Goal: Transaction & Acquisition: Book appointment/travel/reservation

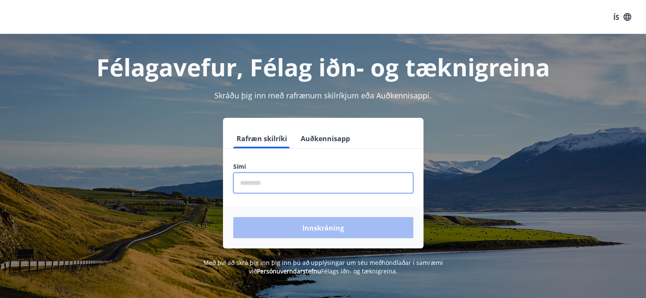
click at [256, 183] on input "phone" at bounding box center [323, 183] width 180 height 21
type input "********"
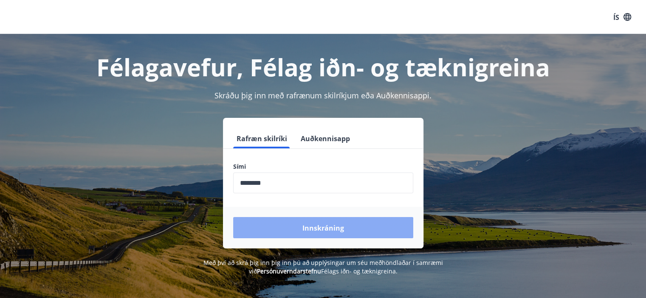
click at [301, 226] on button "Innskráning" at bounding box center [323, 227] width 180 height 21
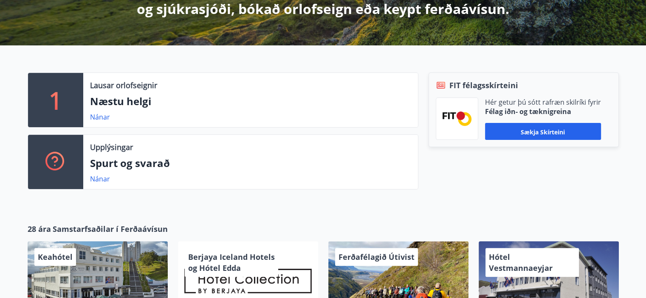
scroll to position [212, 0]
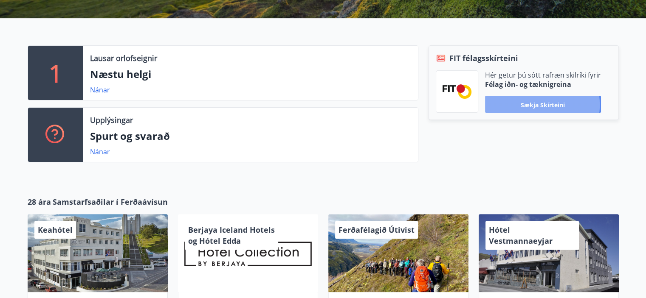
click at [533, 105] on font "Sækja skírteini" at bounding box center [543, 105] width 44 height 8
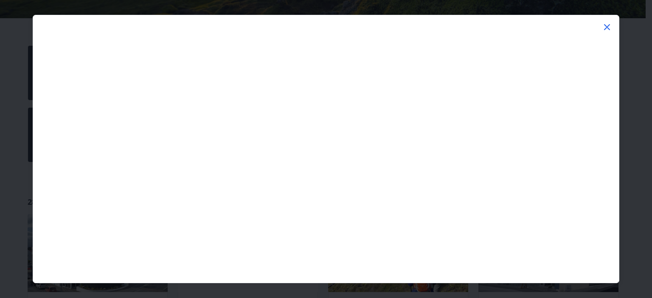
click at [608, 28] on icon at bounding box center [607, 27] width 6 height 6
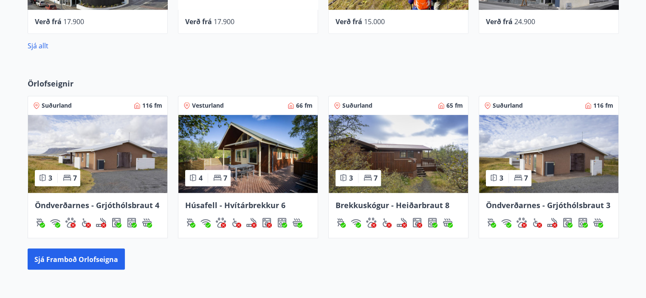
scroll to position [566, 0]
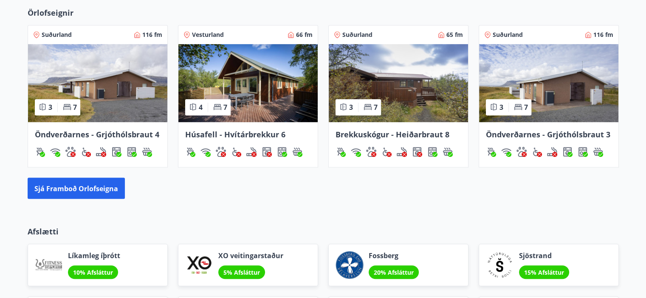
click at [79, 133] on font "Öndverðarnes - Grjóthólsbraut 4" at bounding box center [97, 134] width 124 height 10
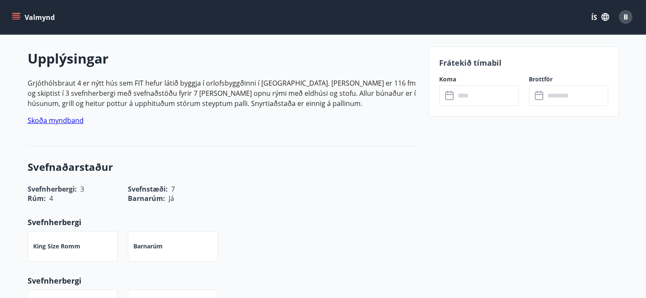
scroll to position [283, 0]
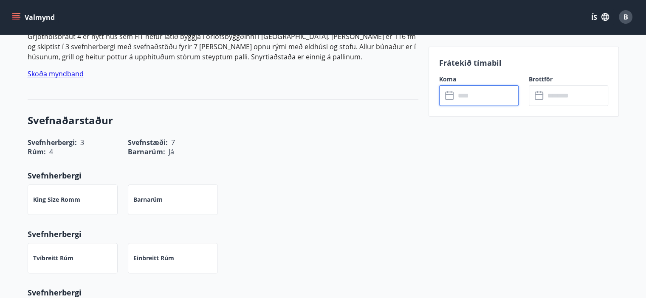
drag, startPoint x: 467, startPoint y: 93, endPoint x: 470, endPoint y: 90, distance: 4.6
click at [470, 90] on input "text" at bounding box center [486, 95] width 63 height 21
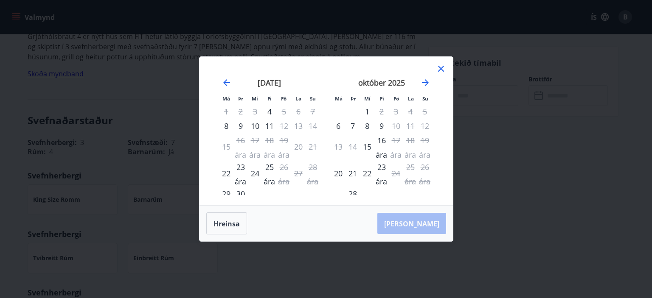
click at [442, 69] on icon at bounding box center [441, 69] width 6 height 6
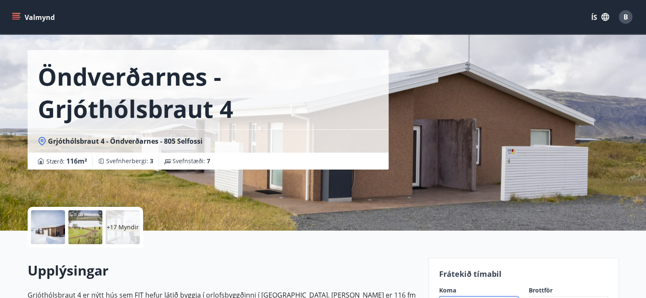
scroll to position [0, 0]
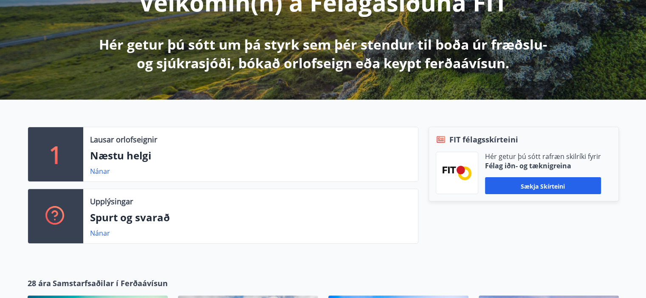
scroll to position [95, 0]
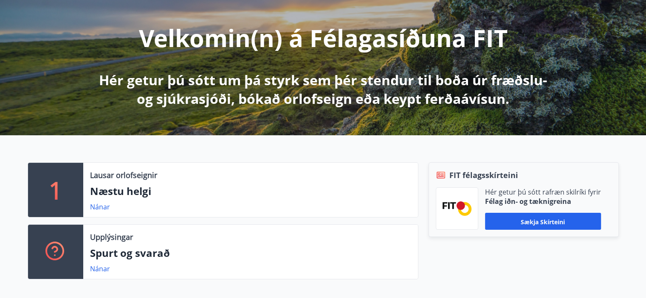
click at [118, 187] on font "Næstu helgi" at bounding box center [120, 191] width 61 height 14
click at [97, 205] on font "Nánar" at bounding box center [100, 207] width 20 height 9
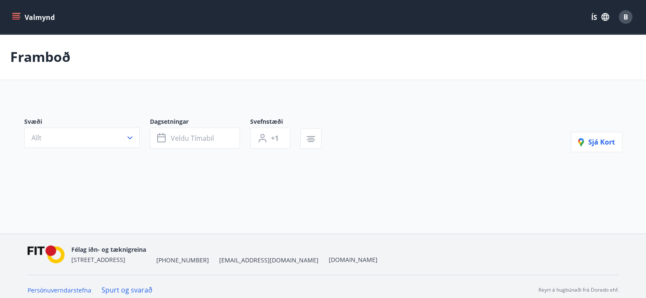
type input "*"
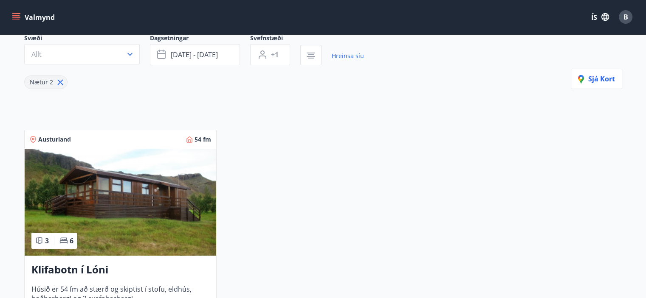
scroll to position [212, 0]
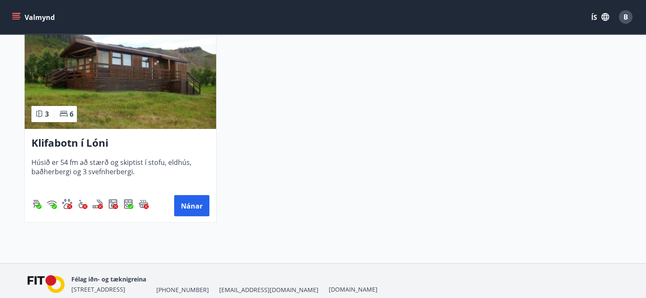
scroll to position [95, 0]
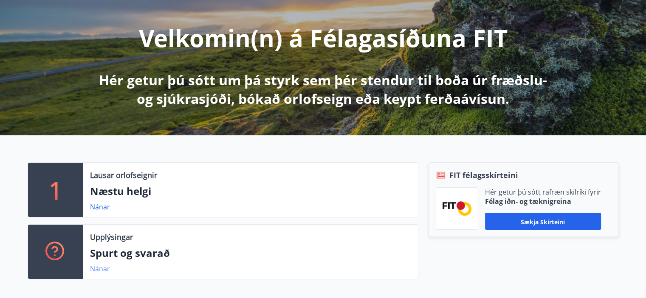
click at [96, 271] on font "Nánar" at bounding box center [100, 269] width 20 height 9
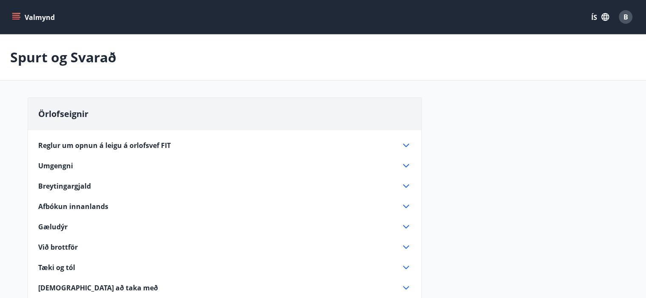
click at [404, 144] on icon at bounding box center [406, 145] width 6 height 3
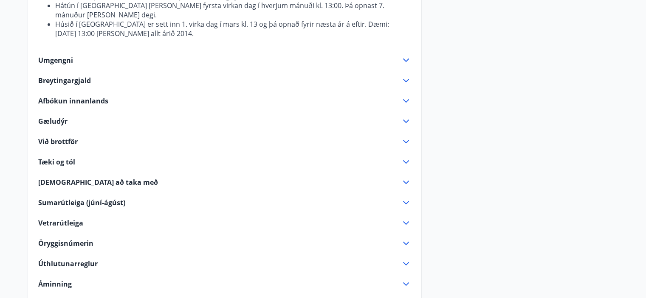
scroll to position [212, 0]
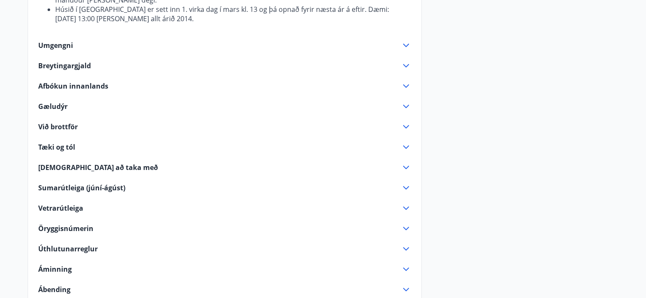
click at [405, 203] on icon at bounding box center [406, 208] width 10 height 10
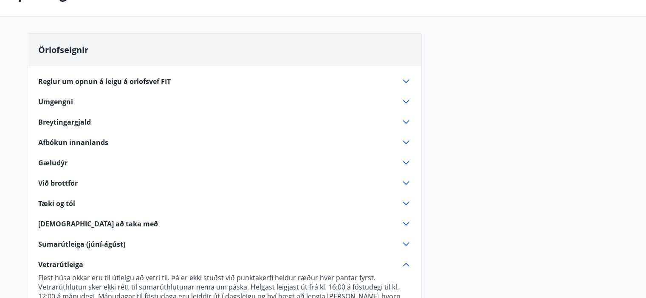
scroll to position [0, 0]
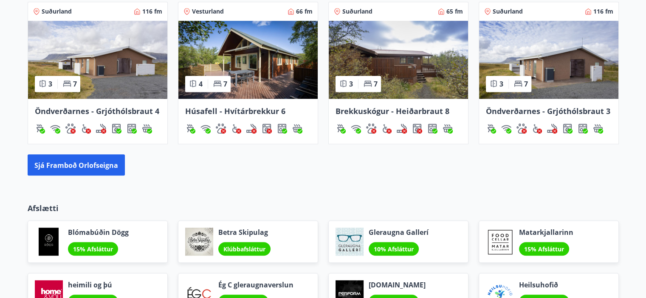
scroll to position [590, 0]
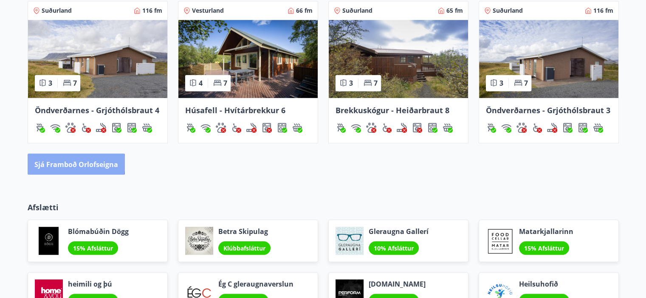
click at [67, 163] on font "Sjá framboð orlofseigna" at bounding box center [76, 164] width 84 height 9
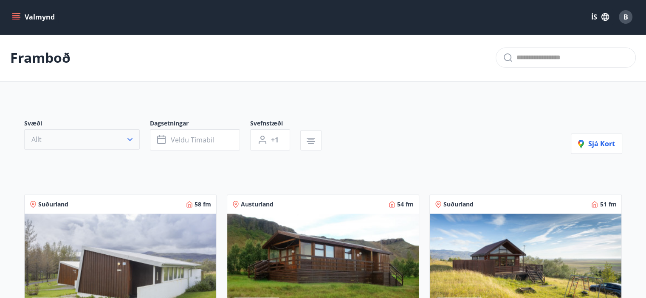
click at [131, 141] on icon "button" at bounding box center [130, 139] width 8 height 8
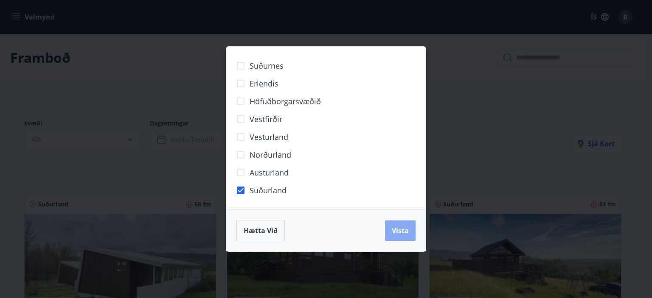
click at [401, 232] on span "Vista" at bounding box center [400, 230] width 17 height 9
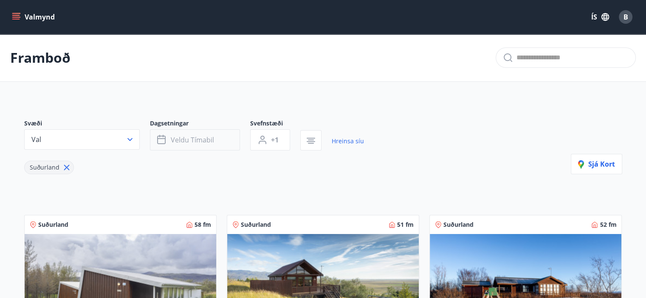
click at [211, 139] on span "Veldu tímabil" at bounding box center [192, 139] width 43 height 9
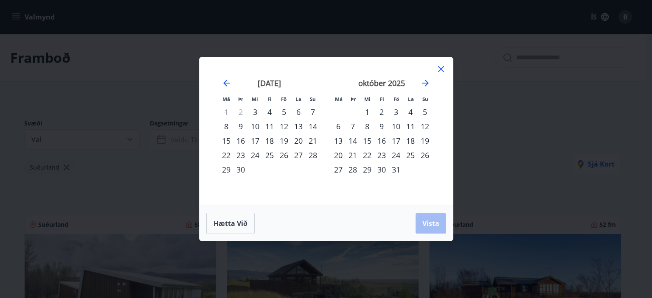
click at [439, 68] on icon at bounding box center [441, 69] width 6 height 6
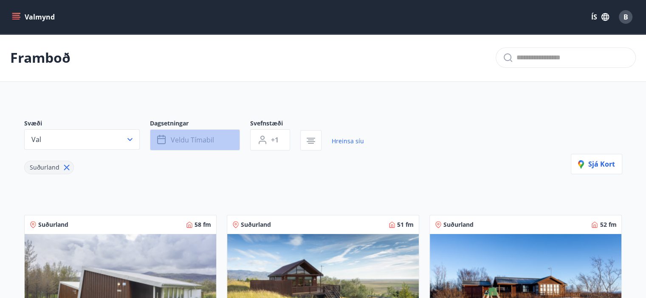
click at [190, 141] on span "Veldu tímabil" at bounding box center [192, 139] width 43 height 9
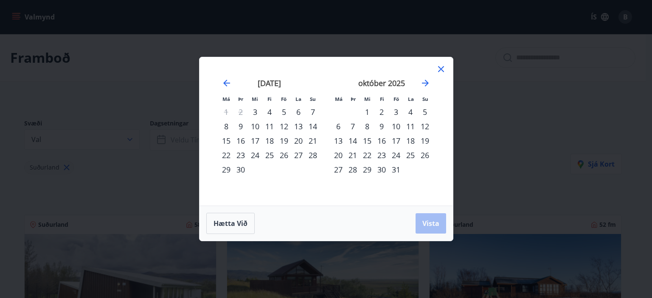
click at [284, 141] on div "19" at bounding box center [284, 141] width 14 height 14
click at [284, 156] on div "26" at bounding box center [284, 155] width 14 height 14
click at [433, 225] on span "Vista" at bounding box center [430, 223] width 17 height 9
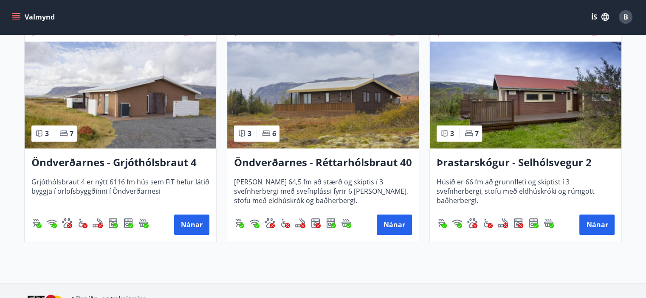
scroll to position [868, 0]
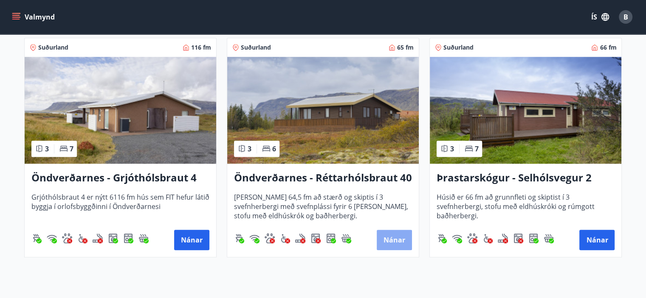
click at [399, 236] on button "Nánar" at bounding box center [394, 240] width 35 height 20
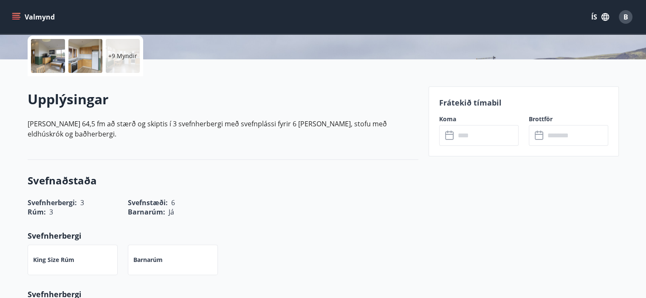
scroll to position [212, 0]
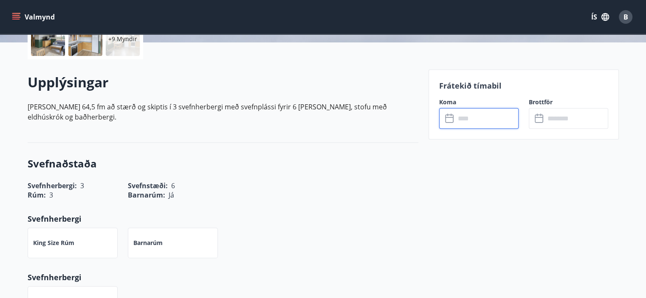
click at [463, 118] on input "text" at bounding box center [486, 118] width 63 height 21
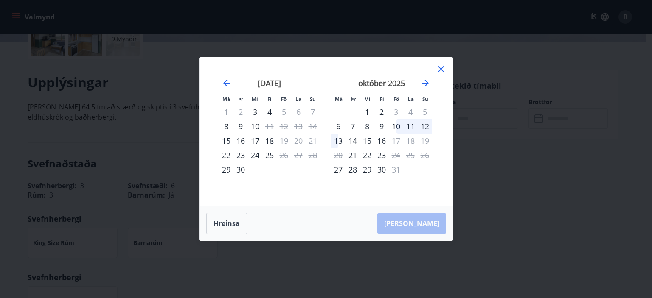
click at [441, 70] on icon at bounding box center [441, 69] width 10 height 10
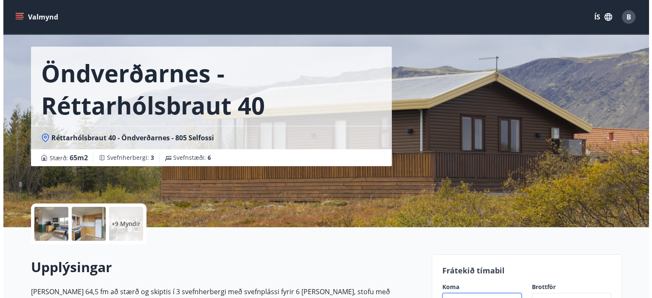
scroll to position [0, 0]
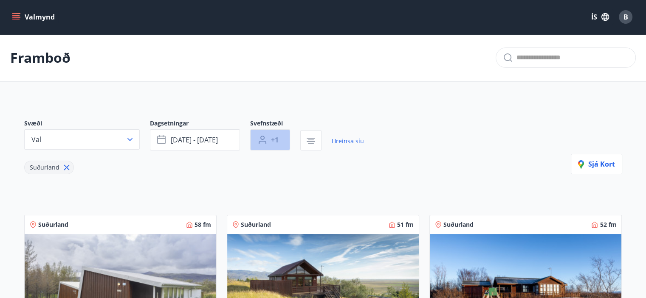
click at [271, 142] on span "+1" at bounding box center [275, 139] width 8 height 9
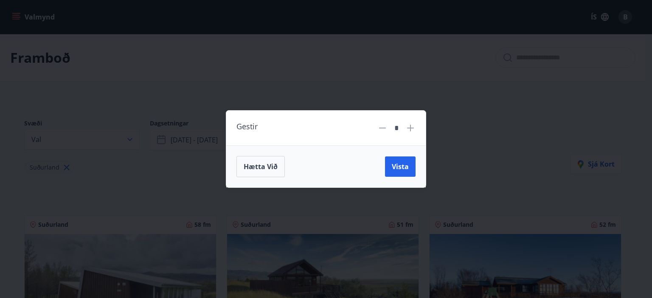
click at [409, 127] on icon at bounding box center [410, 128] width 10 height 10
type input "*"
click at [399, 168] on span "Vista" at bounding box center [400, 166] width 17 height 9
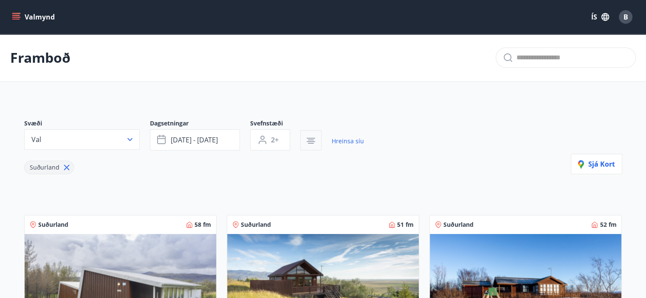
click at [311, 139] on icon "button" at bounding box center [311, 141] width 10 height 10
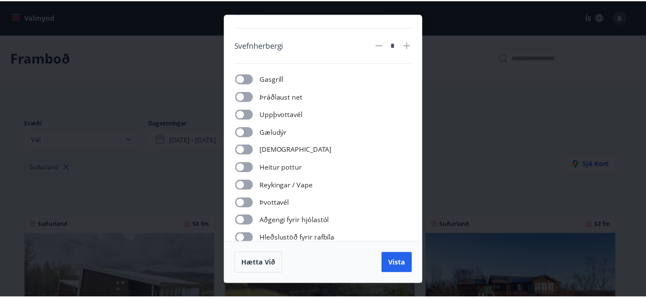
scroll to position [68, 0]
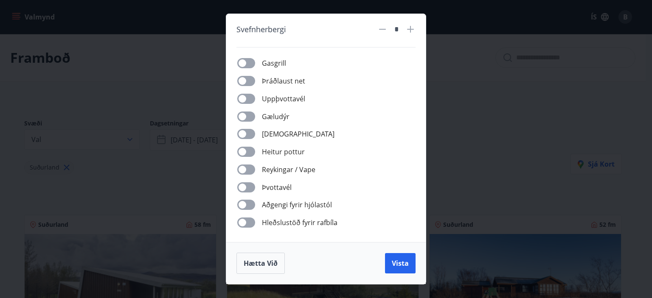
click at [411, 26] on icon at bounding box center [410, 29] width 10 height 10
click at [384, 29] on icon at bounding box center [382, 29] width 7 height 1
click at [383, 30] on icon at bounding box center [382, 29] width 10 height 10
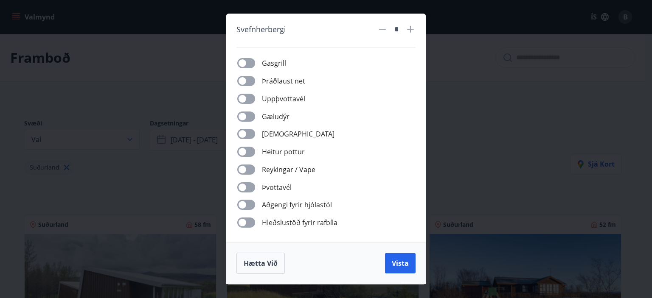
click at [380, 29] on icon at bounding box center [382, 29] width 7 height 1
click at [383, 27] on icon at bounding box center [382, 29] width 10 height 10
click at [386, 30] on icon at bounding box center [382, 29] width 10 height 10
drag, startPoint x: 400, startPoint y: 28, endPoint x: 375, endPoint y: 41, distance: 28.3
click at [375, 40] on div "​ Fjöldi nátta * Svefnherbergi * Gasgrill Þráðlaust net Uppþvottavél Gæludýr Þu…" at bounding box center [326, 128] width 200 height 228
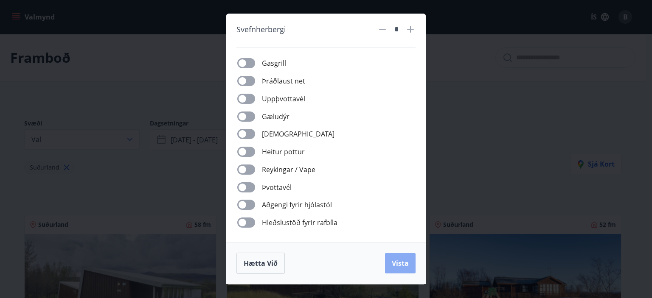
click at [398, 264] on span "Vista" at bounding box center [400, 263] width 17 height 9
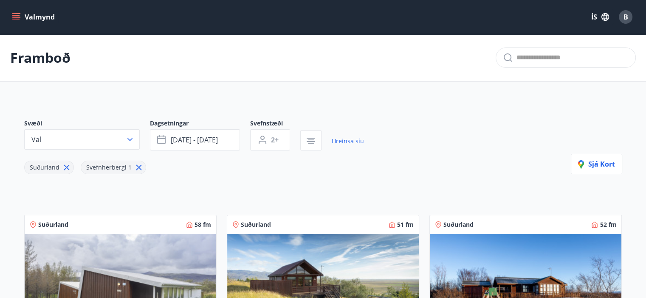
click at [134, 164] on icon at bounding box center [138, 167] width 9 height 9
type input "*"
click at [45, 164] on span "Suðurland" at bounding box center [45, 167] width 30 height 8
click at [43, 166] on span "Suðurland" at bounding box center [45, 167] width 30 height 8
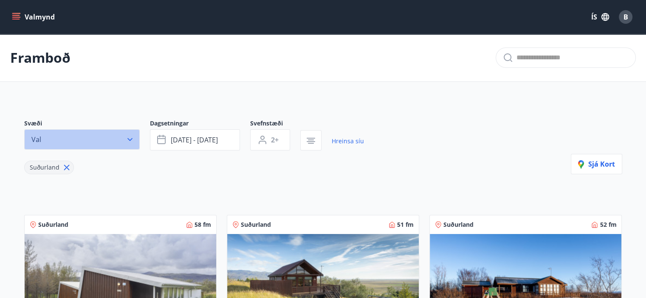
click at [131, 139] on icon "button" at bounding box center [130, 139] width 8 height 8
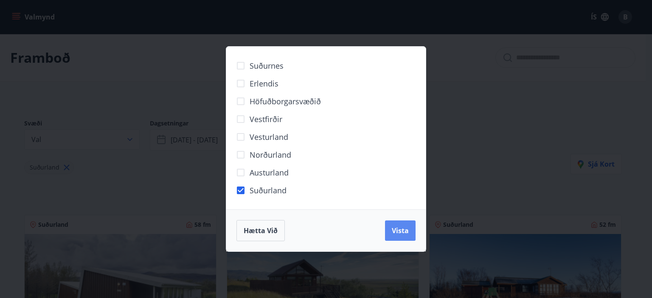
click at [402, 227] on span "Vista" at bounding box center [400, 230] width 17 height 9
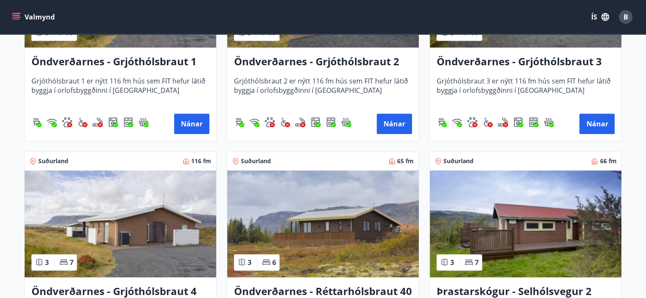
scroll to position [707, 0]
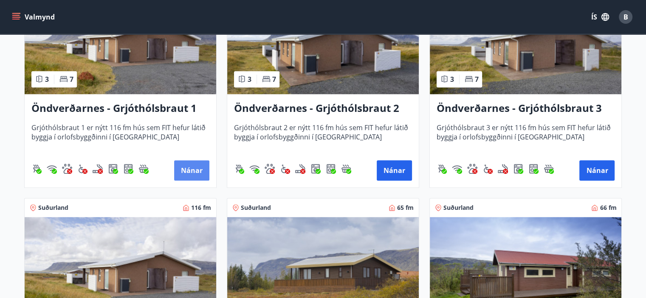
click at [194, 170] on button "Nánar" at bounding box center [191, 170] width 35 height 20
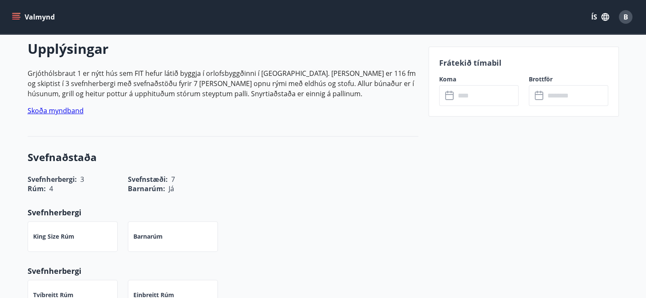
scroll to position [212, 0]
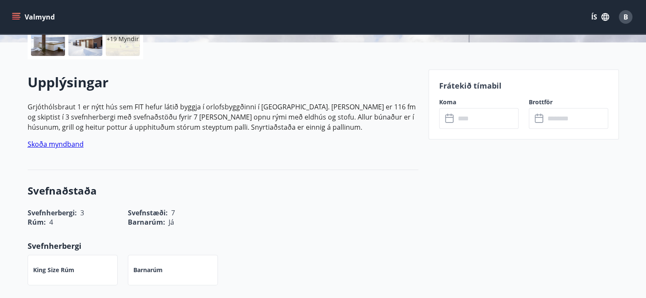
click at [470, 118] on input "text" at bounding box center [486, 118] width 63 height 21
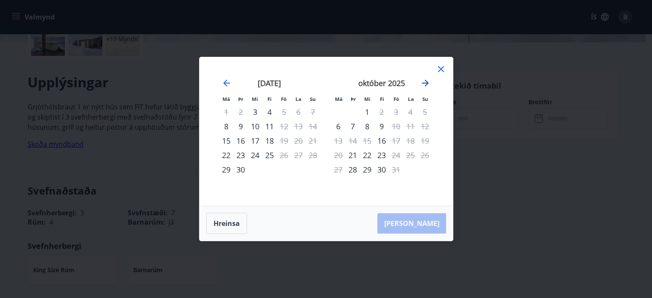
click at [423, 83] on icon "Move forward to switch to the next month." at bounding box center [425, 83] width 7 height 7
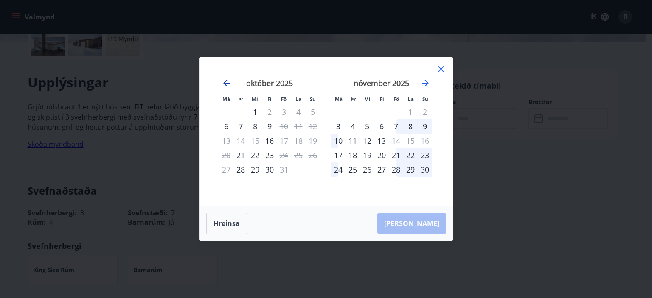
click at [225, 83] on icon "Move backward to switch to the previous month." at bounding box center [227, 83] width 10 height 10
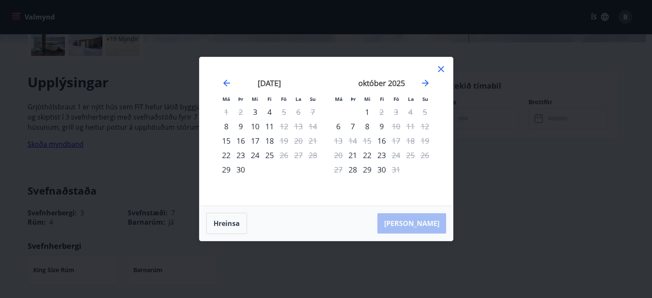
click at [439, 69] on icon at bounding box center [441, 69] width 10 height 10
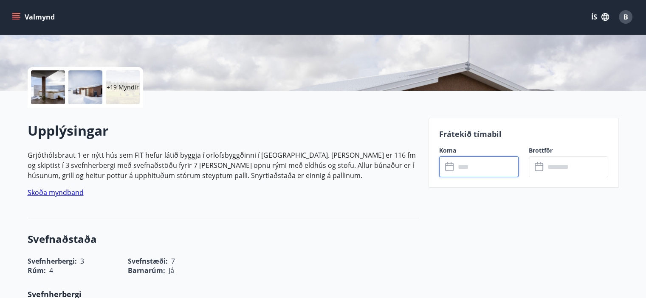
scroll to position [141, 0]
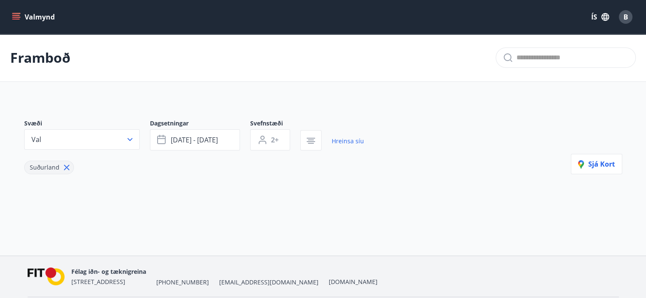
type input "*"
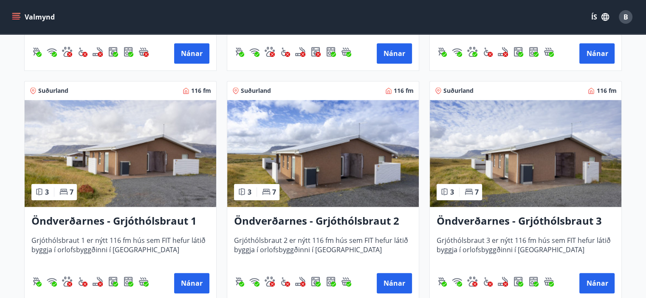
scroll to position [665, 0]
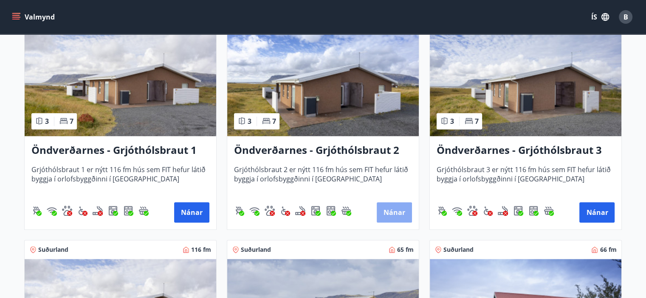
click at [395, 207] on button "Nánar" at bounding box center [394, 213] width 35 height 20
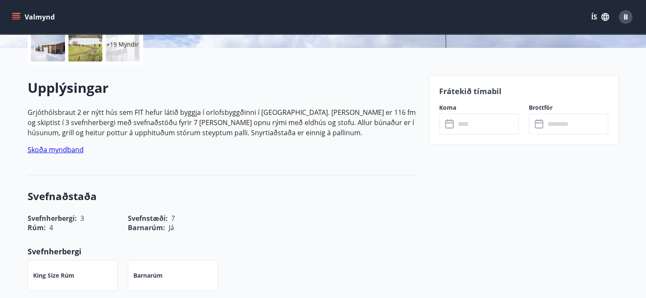
scroll to position [141, 0]
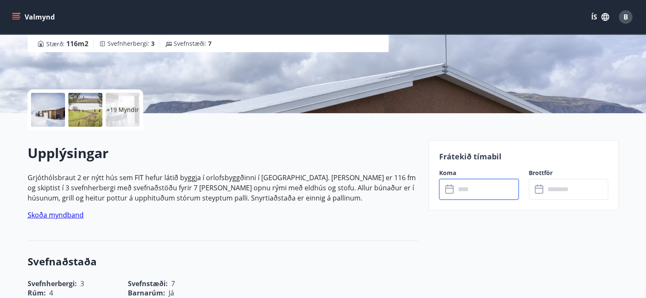
click at [460, 190] on input "text" at bounding box center [486, 189] width 63 height 21
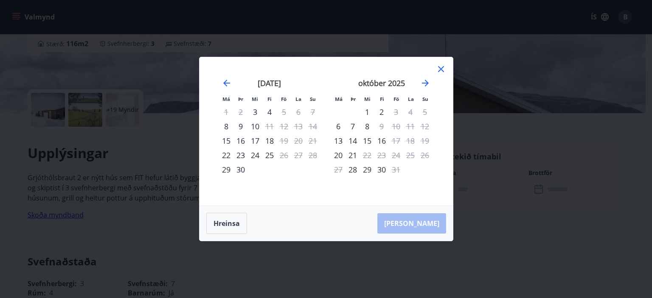
click at [442, 68] on icon at bounding box center [441, 69] width 6 height 6
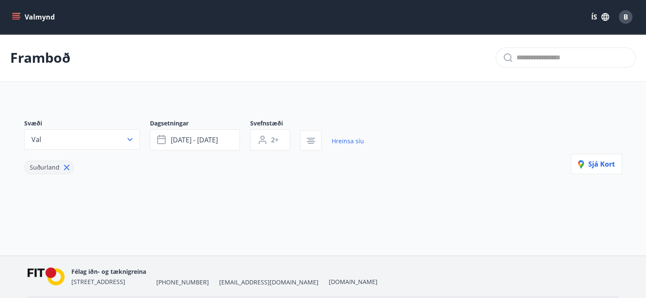
type input "*"
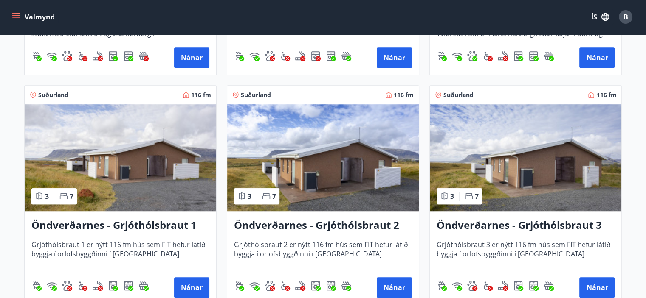
scroll to position [707, 0]
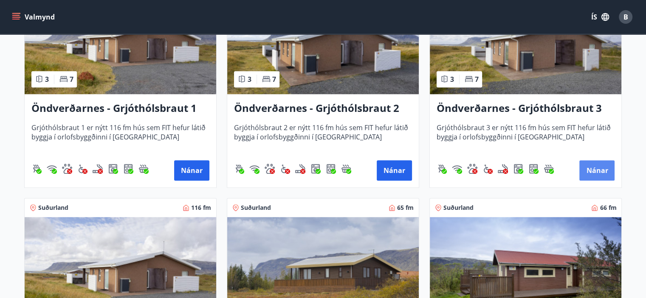
click at [599, 169] on button "Nánar" at bounding box center [596, 170] width 35 height 20
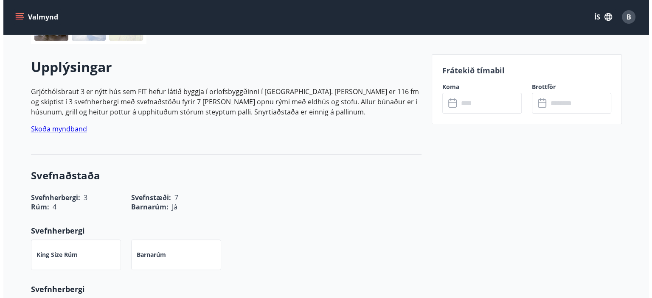
scroll to position [283, 0]
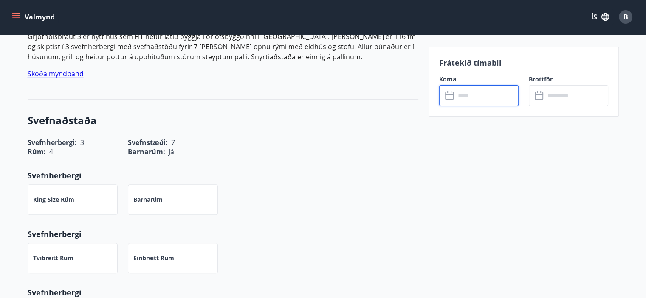
click at [462, 92] on input "text" at bounding box center [486, 95] width 63 height 21
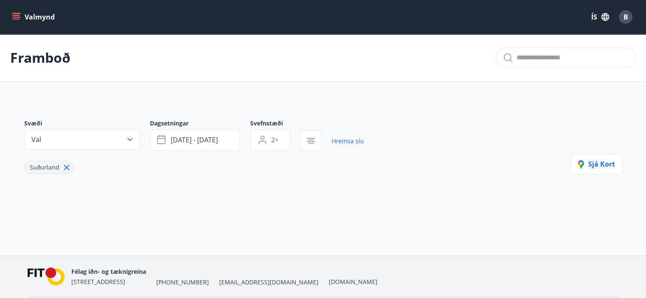
type input "*"
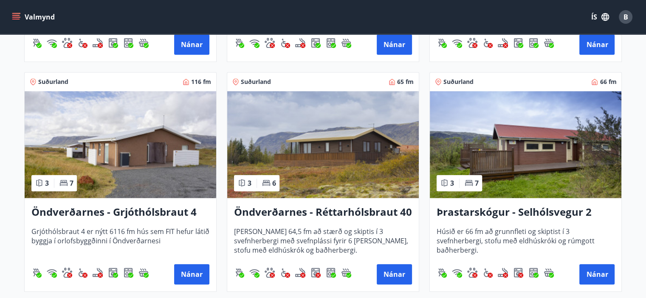
scroll to position [878, 0]
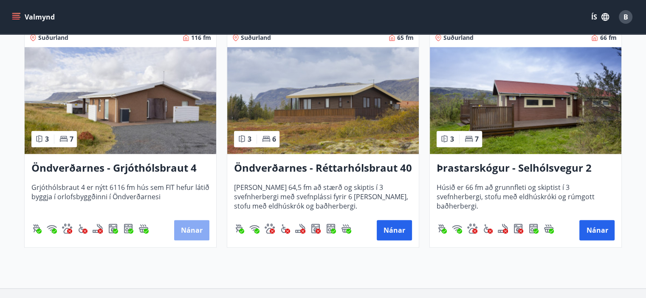
click at [190, 232] on button "Nánar" at bounding box center [191, 230] width 35 height 20
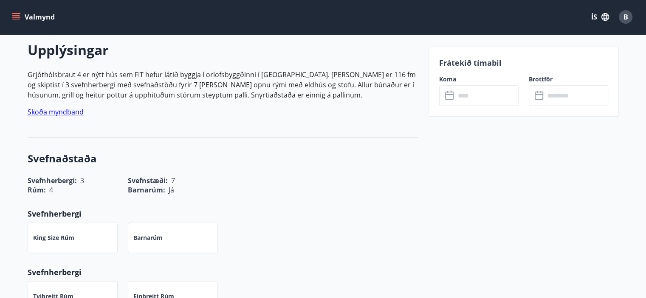
scroll to position [283, 0]
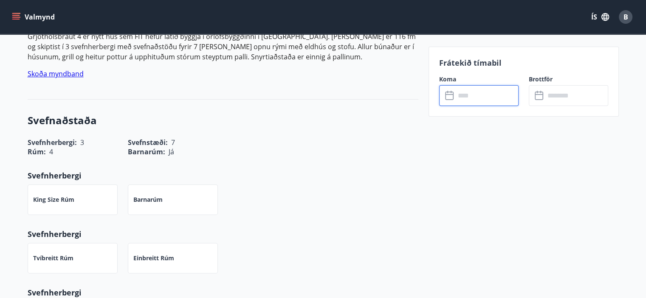
click at [463, 98] on input "text" at bounding box center [486, 95] width 63 height 21
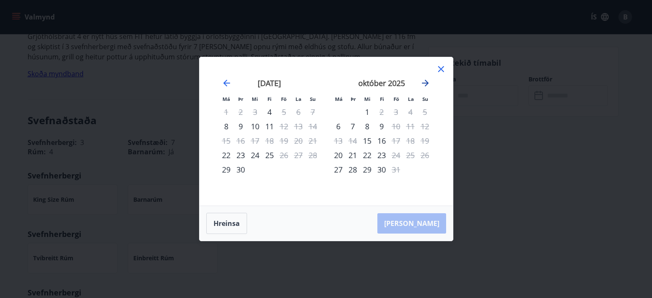
click at [426, 84] on icon "Move forward to switch to the next month." at bounding box center [425, 83] width 7 height 7
drag, startPoint x: 441, startPoint y: 66, endPoint x: 431, endPoint y: 62, distance: 10.9
click at [440, 66] on icon at bounding box center [441, 69] width 10 height 10
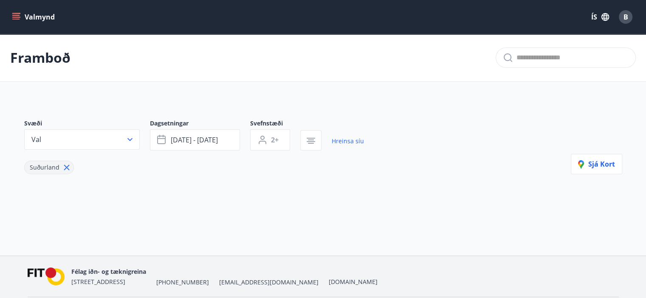
type input "*"
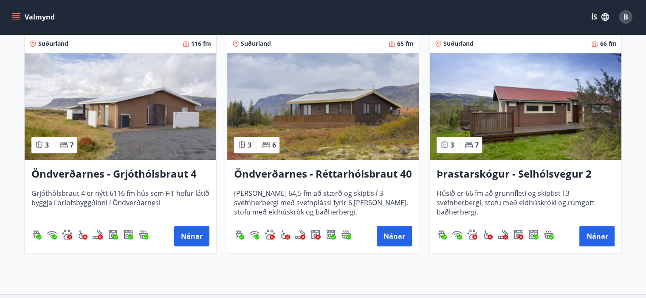
scroll to position [849, 0]
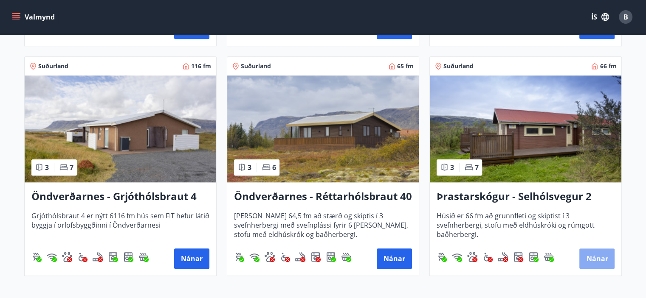
click at [595, 259] on button "Nánar" at bounding box center [596, 259] width 35 height 20
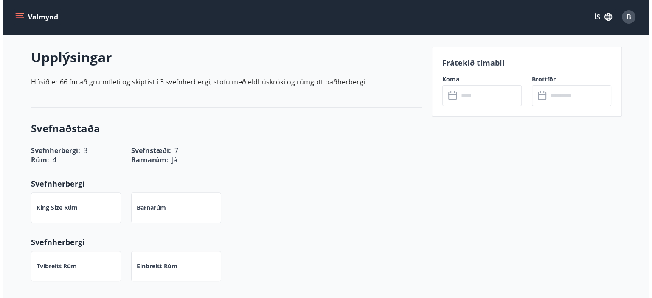
scroll to position [212, 0]
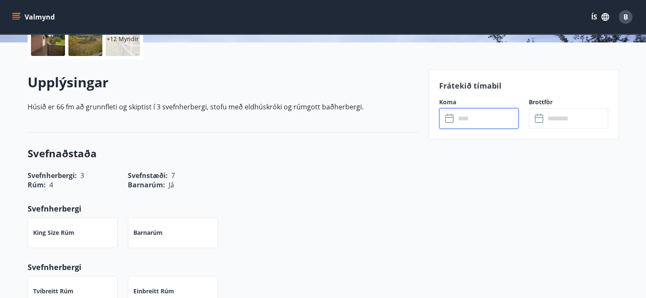
click at [459, 116] on input "text" at bounding box center [486, 118] width 63 height 21
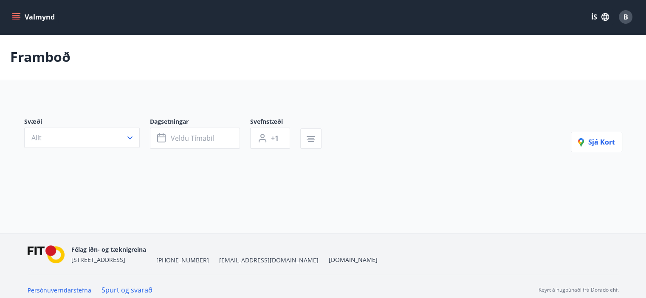
type input "*"
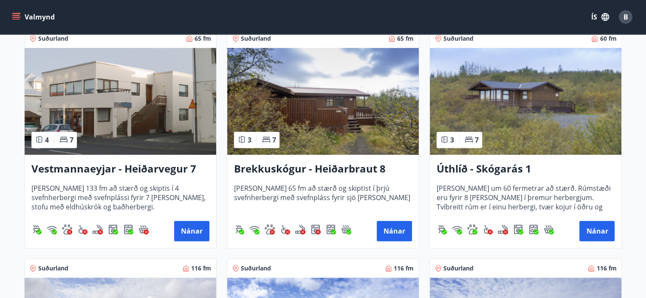
scroll to position [372, 0]
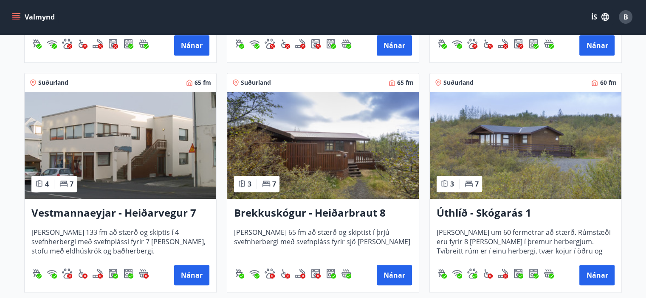
click at [285, 212] on h3 "Brekkuskógur - Heiðarbraut 8" at bounding box center [323, 213] width 178 height 15
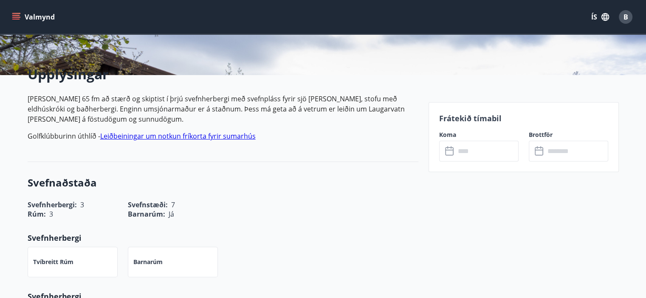
scroll to position [212, 0]
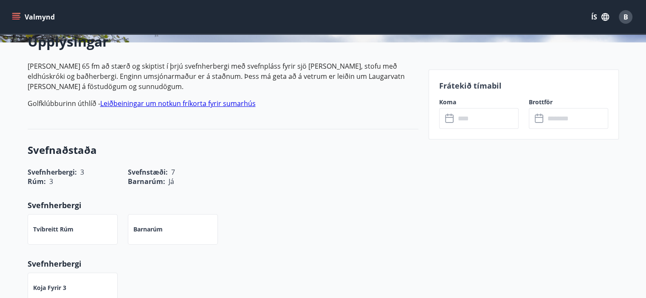
click at [468, 121] on input "text" at bounding box center [486, 118] width 63 height 21
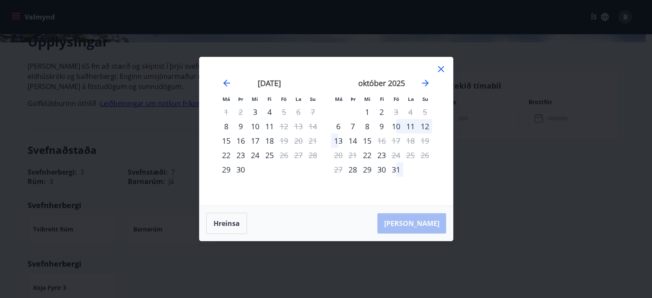
click at [440, 70] on icon at bounding box center [441, 69] width 6 height 6
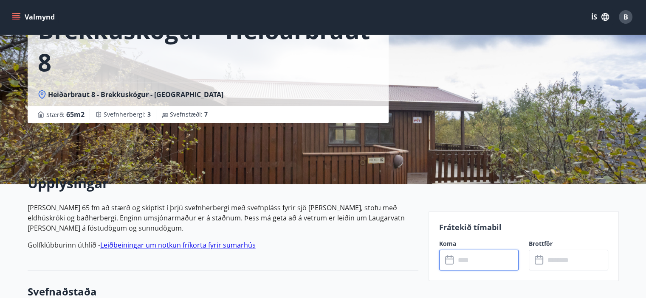
scroll to position [0, 0]
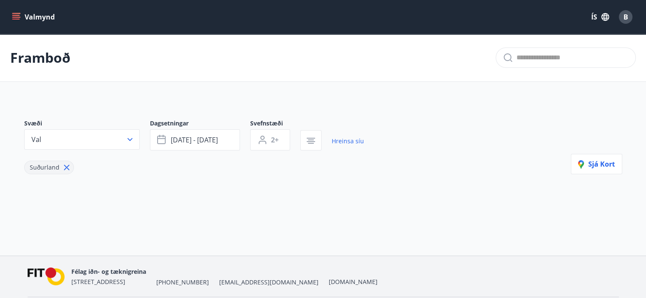
type input "*"
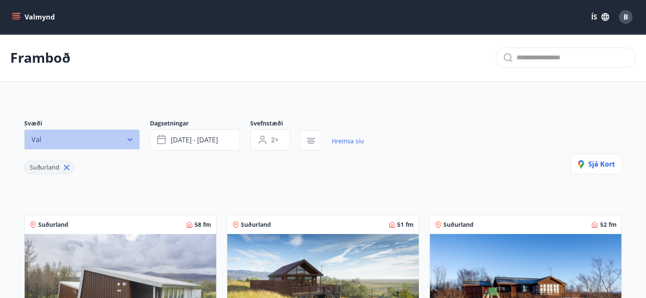
click at [128, 139] on icon "button" at bounding box center [129, 139] width 5 height 3
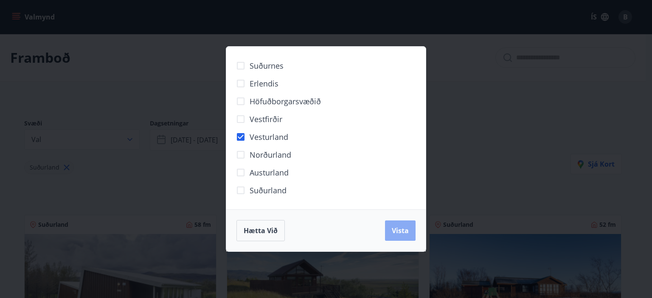
click at [403, 228] on span "Vista" at bounding box center [400, 230] width 17 height 9
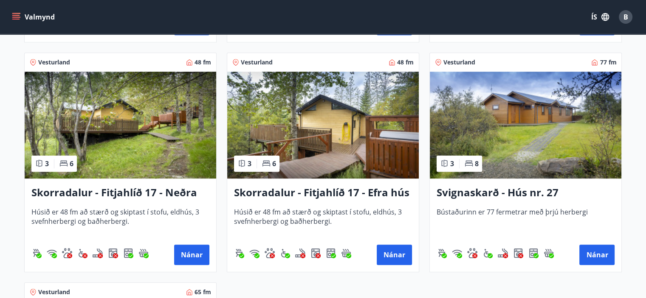
scroll to position [637, 0]
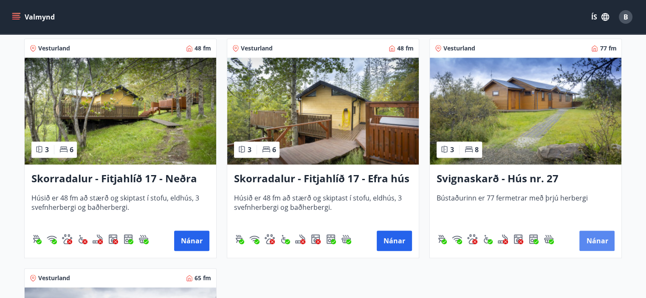
click at [599, 237] on button "Nánar" at bounding box center [596, 241] width 35 height 20
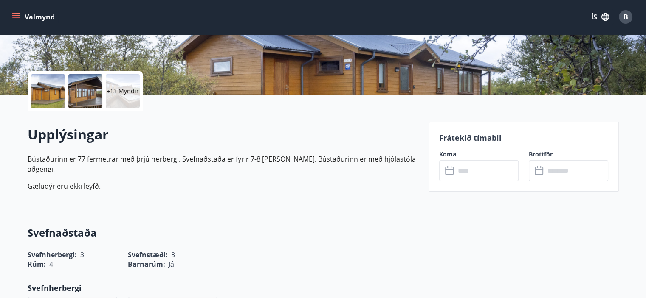
scroll to position [212, 0]
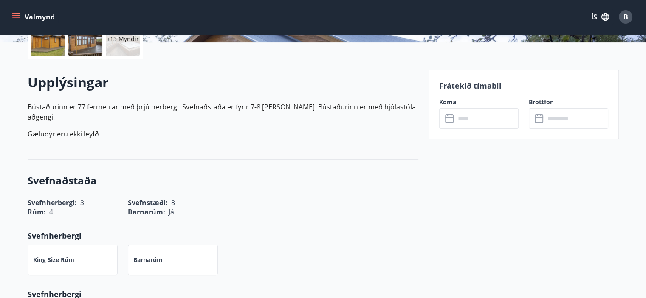
click at [466, 116] on input "text" at bounding box center [486, 118] width 63 height 21
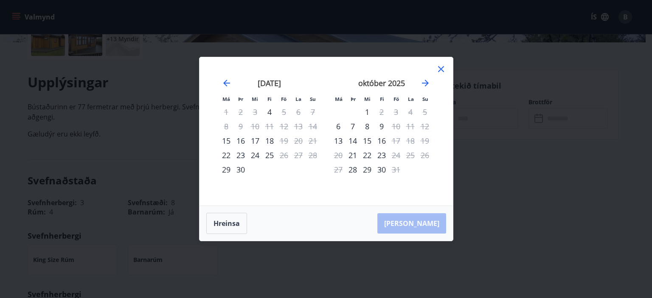
click at [440, 68] on icon at bounding box center [441, 69] width 6 height 6
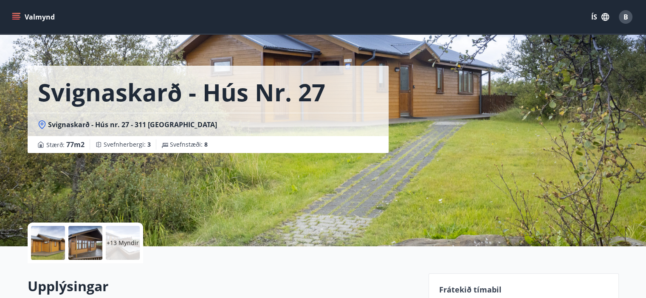
scroll to position [0, 0]
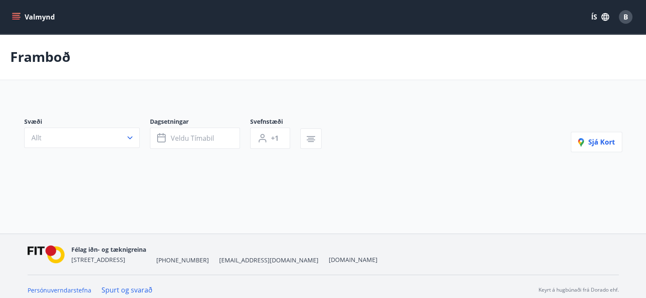
type input "*"
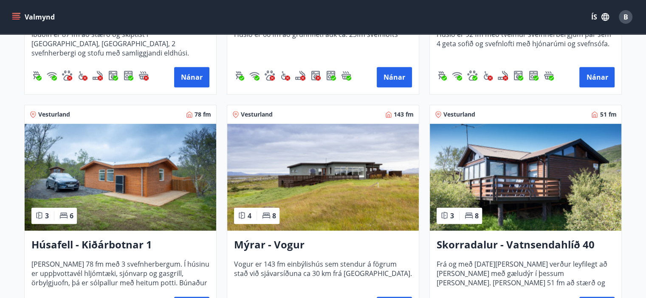
scroll to position [354, 0]
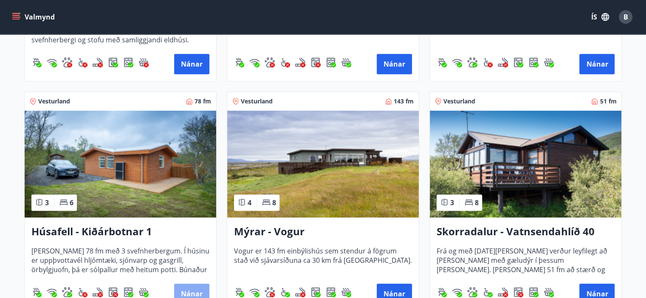
click at [192, 288] on button "Nánar" at bounding box center [191, 294] width 35 height 20
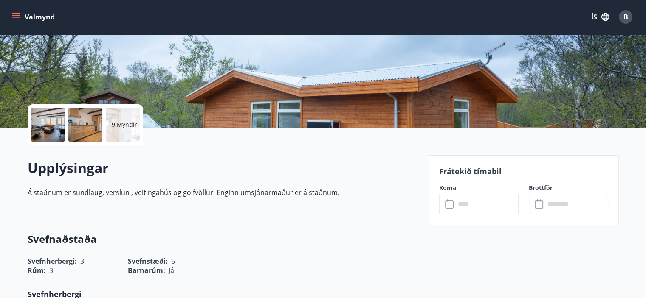
scroll to position [141, 0]
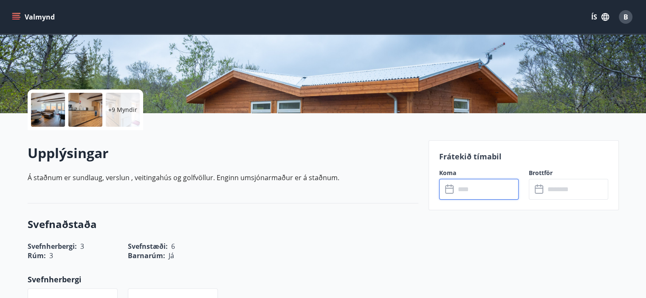
click at [464, 188] on input "text" at bounding box center [486, 189] width 63 height 21
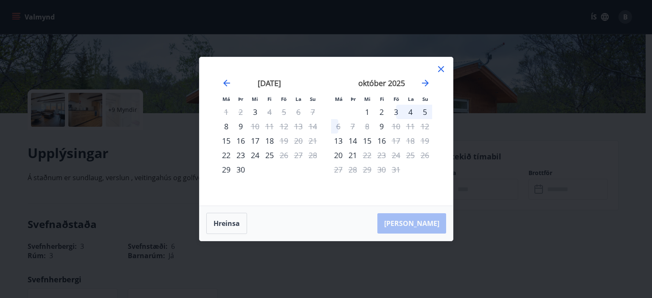
click at [443, 68] on icon at bounding box center [441, 69] width 6 height 6
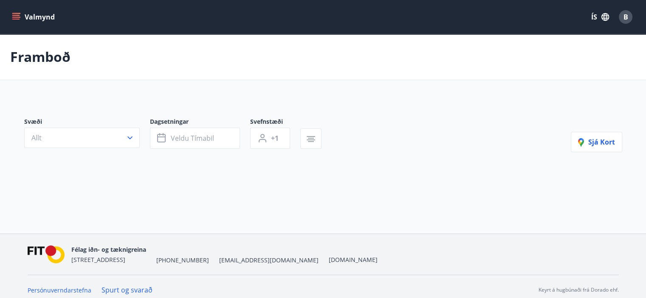
type input "*"
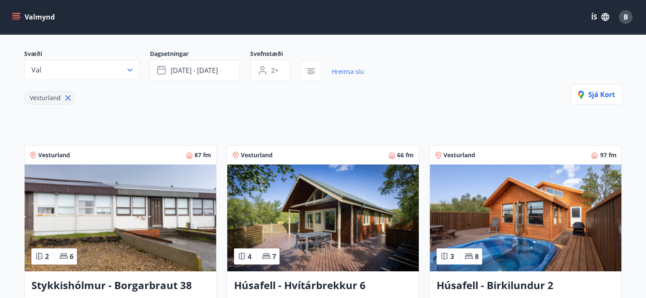
scroll to position [212, 0]
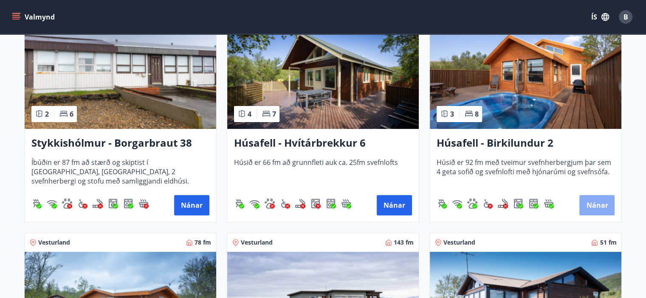
click at [596, 203] on button "Nánar" at bounding box center [596, 205] width 35 height 20
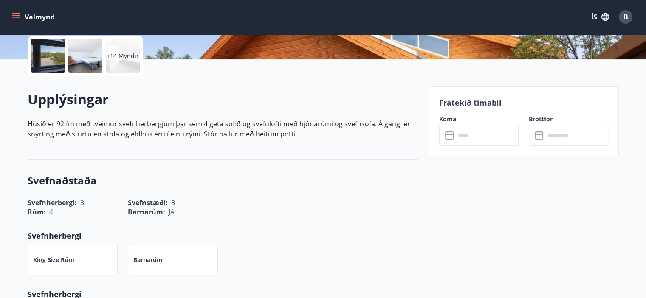
scroll to position [212, 0]
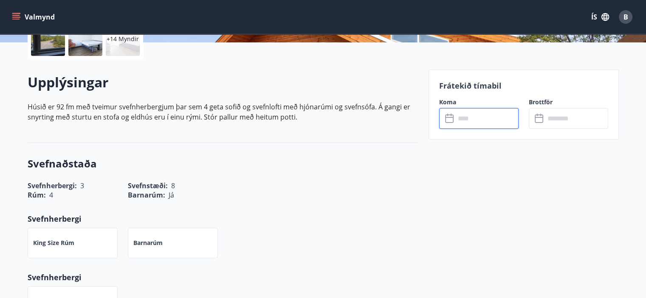
click at [469, 116] on input "text" at bounding box center [486, 118] width 63 height 21
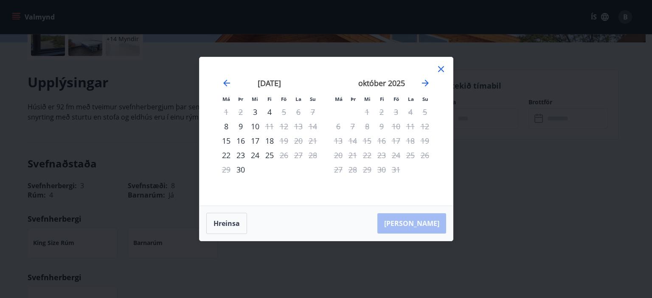
click at [437, 69] on icon at bounding box center [441, 69] width 10 height 10
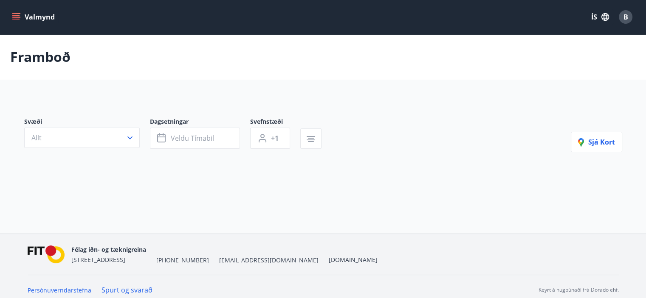
type input "*"
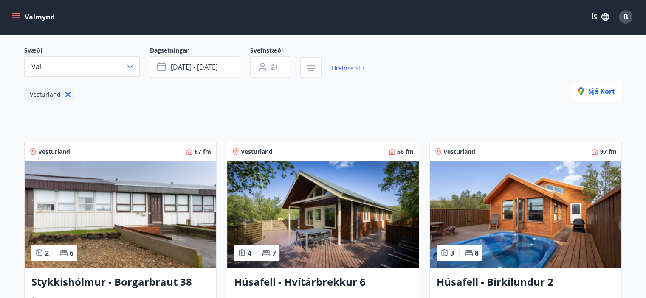
scroll to position [212, 0]
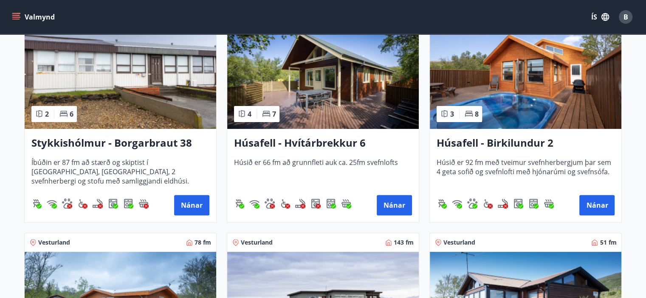
click at [317, 140] on h3 "Húsafell - Hvítárbrekkur 6" at bounding box center [323, 143] width 178 height 15
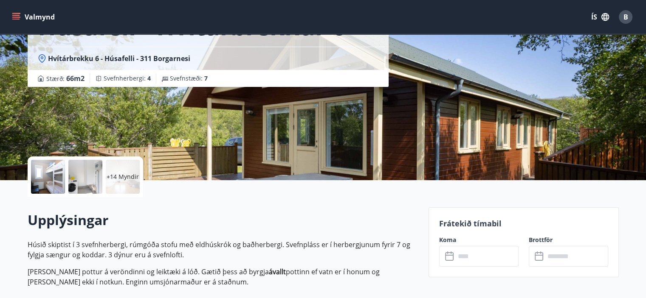
scroll to position [212, 0]
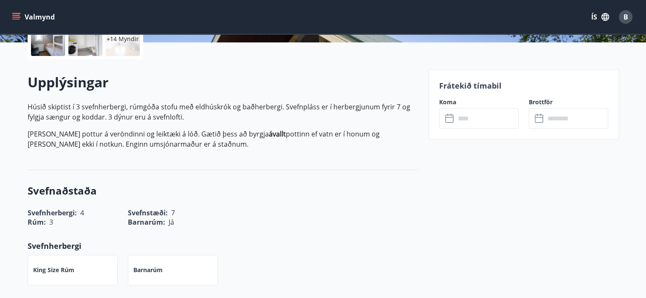
click at [475, 121] on input "text" at bounding box center [486, 118] width 63 height 21
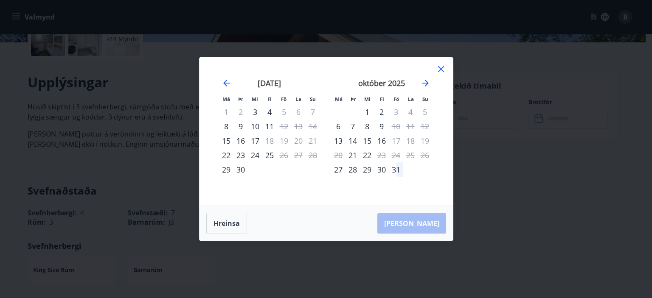
click at [442, 69] on icon at bounding box center [441, 69] width 10 height 10
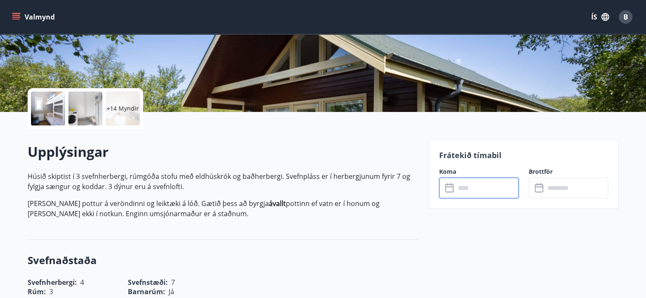
scroll to position [0, 0]
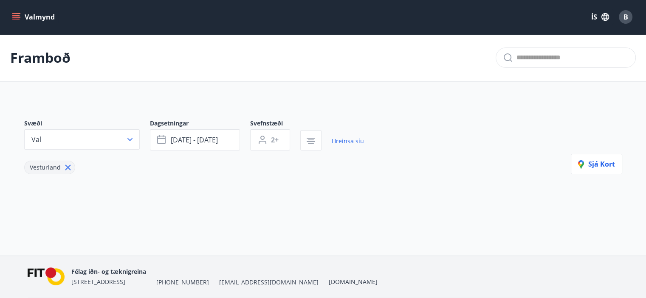
type input "*"
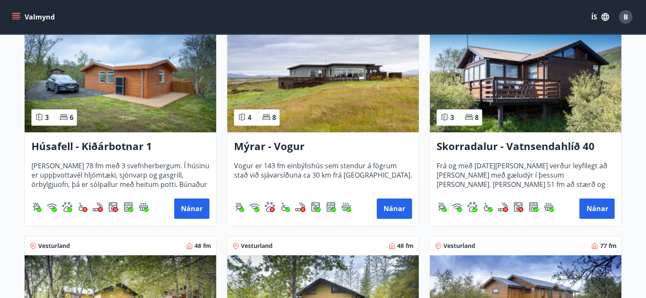
scroll to position [425, 0]
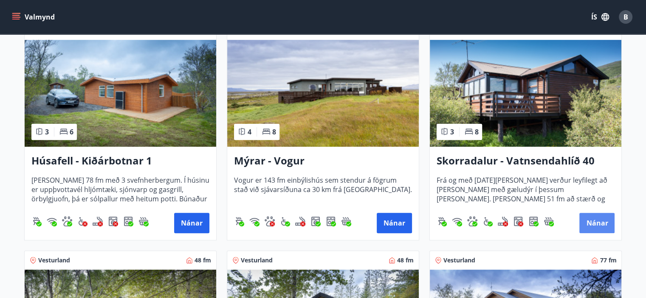
click at [595, 217] on button "Nánar" at bounding box center [596, 223] width 35 height 20
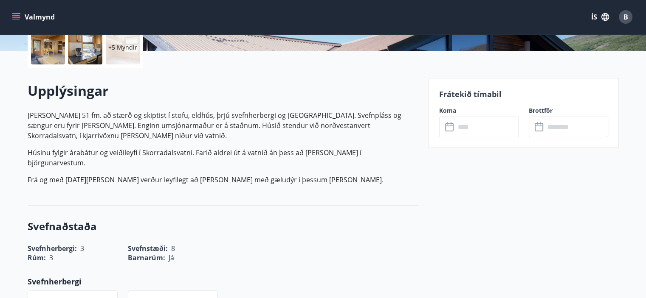
scroll to position [212, 0]
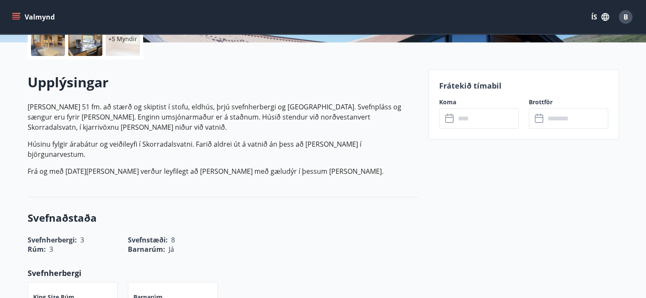
click at [465, 115] on input "text" at bounding box center [486, 118] width 63 height 21
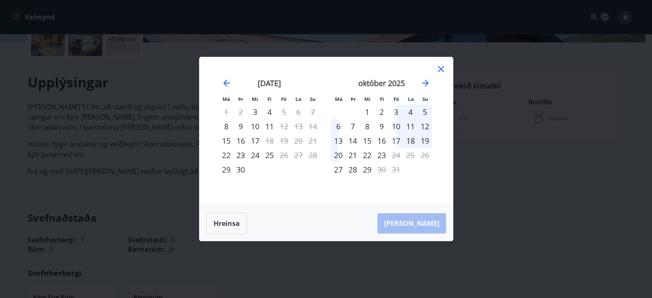
click at [439, 69] on icon at bounding box center [441, 69] width 10 height 10
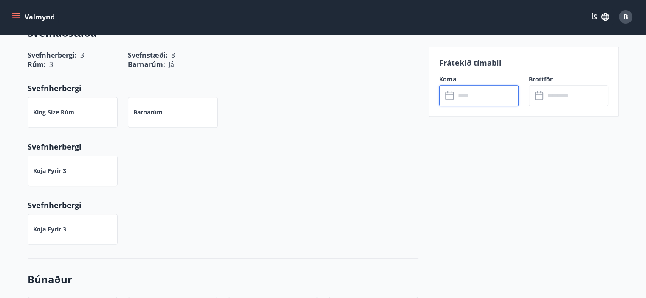
scroll to position [425, 0]
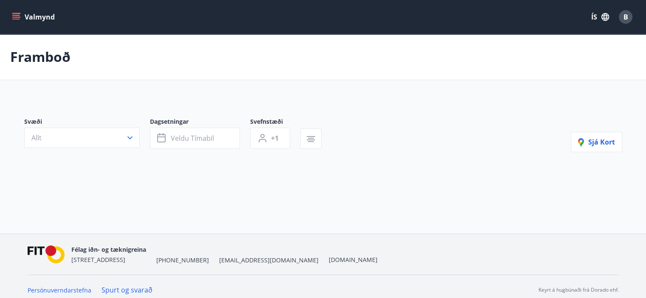
type input "*"
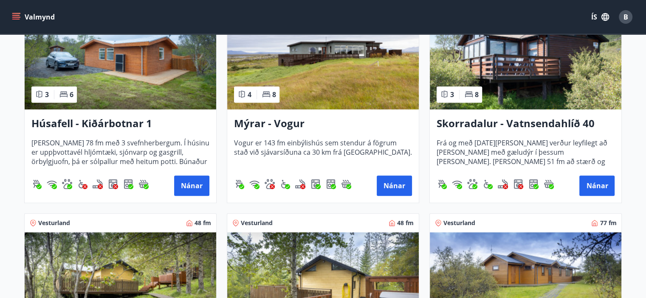
scroll to position [425, 0]
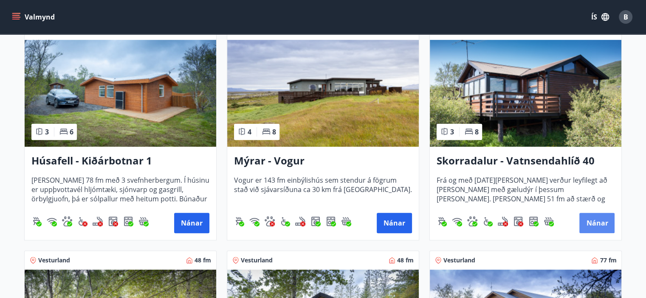
click at [597, 224] on button "Nánar" at bounding box center [596, 223] width 35 height 20
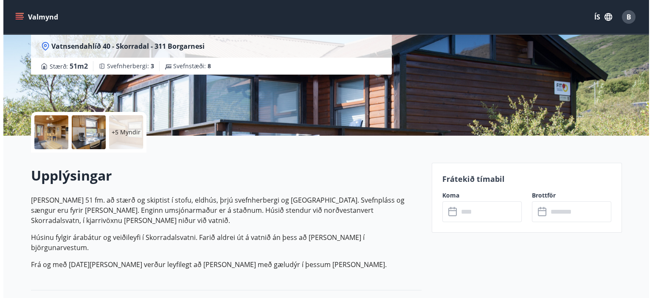
scroll to position [141, 0]
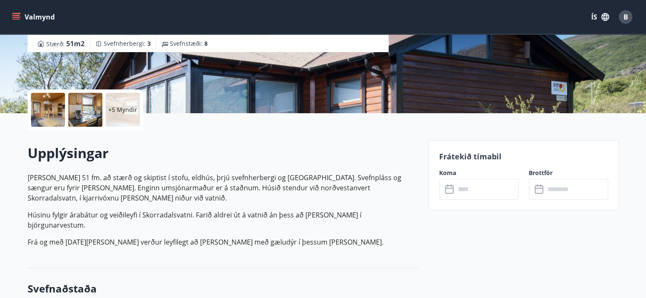
click at [47, 108] on div at bounding box center [48, 110] width 34 height 34
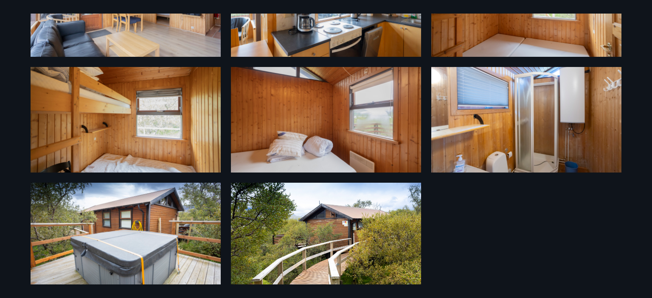
scroll to position [220, 0]
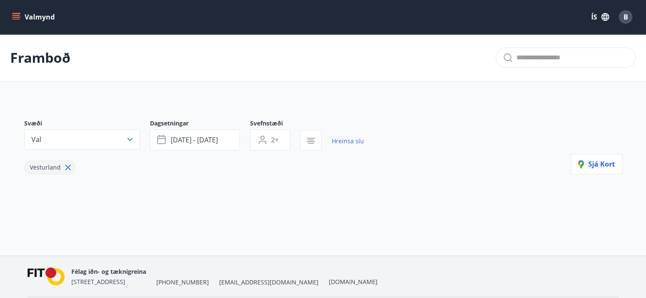
type input "*"
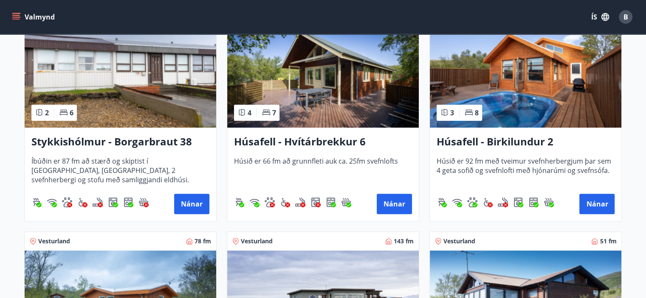
scroll to position [354, 0]
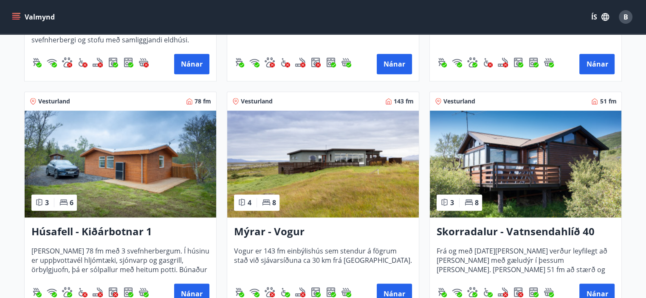
click at [264, 231] on h3 "Mýrar - Vogur" at bounding box center [323, 232] width 178 height 15
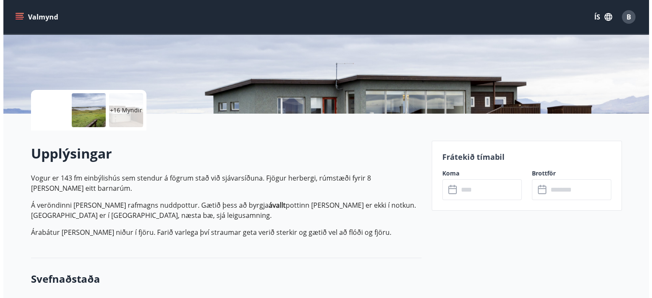
scroll to position [141, 0]
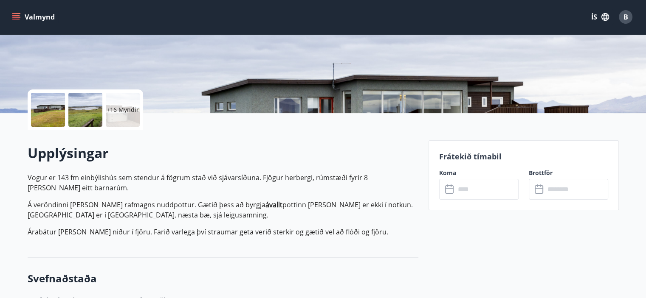
click at [46, 110] on div at bounding box center [48, 110] width 34 height 34
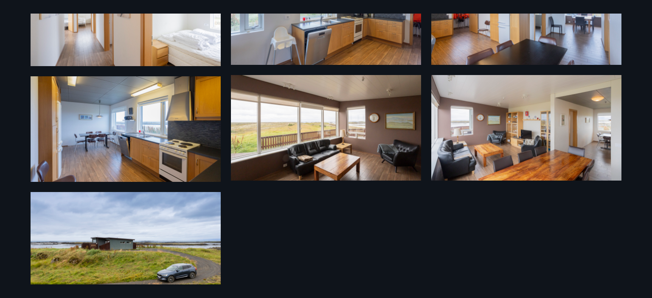
scroll to position [684, 0]
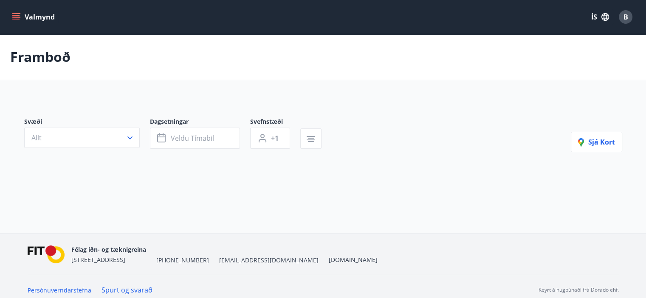
type input "*"
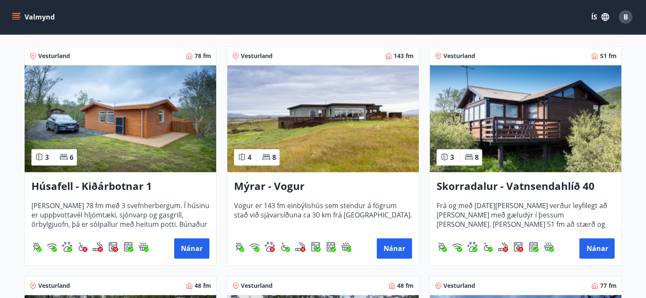
scroll to position [425, 0]
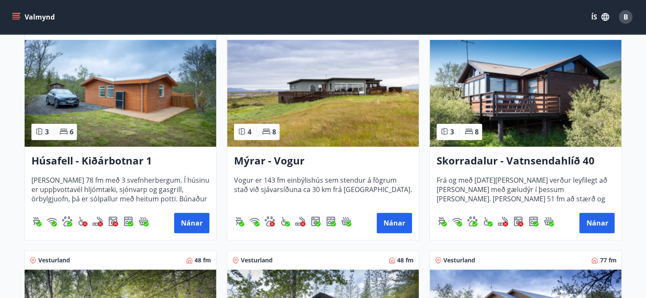
click at [269, 157] on h3 "Mýrar - Vogur" at bounding box center [323, 161] width 178 height 15
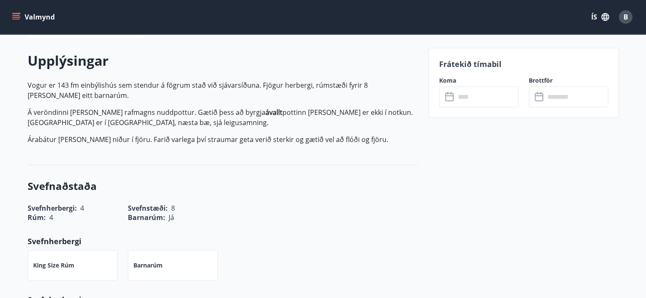
scroll to position [283, 0]
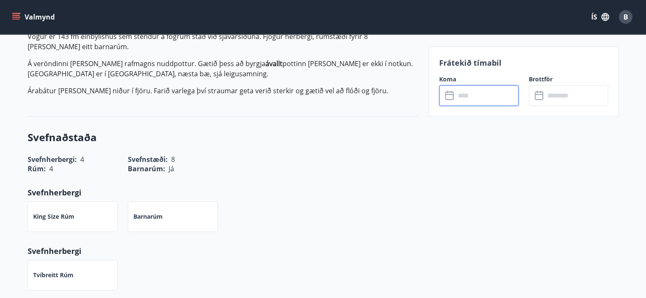
click at [466, 93] on input "text" at bounding box center [486, 95] width 63 height 21
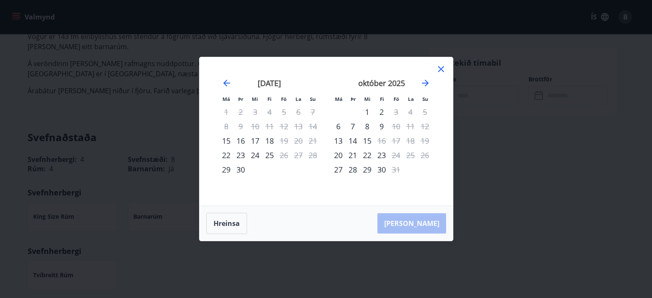
click at [442, 67] on icon at bounding box center [441, 69] width 10 height 10
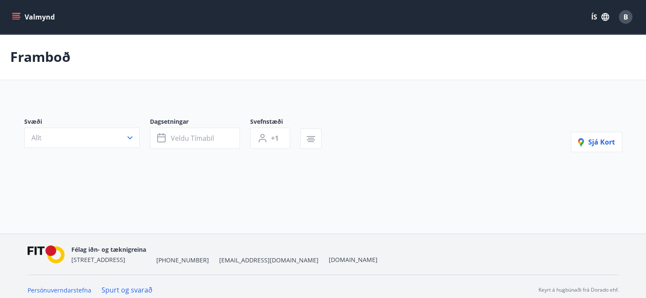
type input "*"
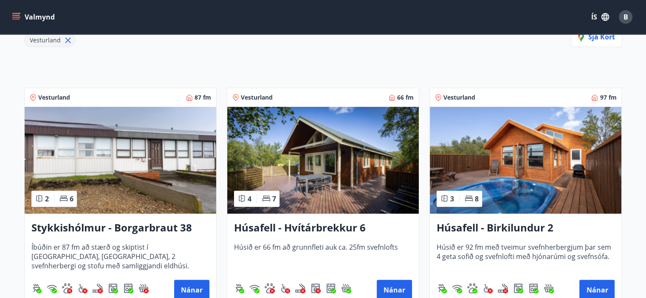
scroll to position [141, 0]
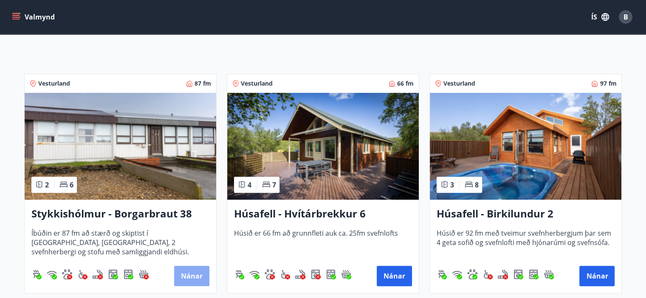
click at [196, 269] on button "Nánar" at bounding box center [191, 276] width 35 height 20
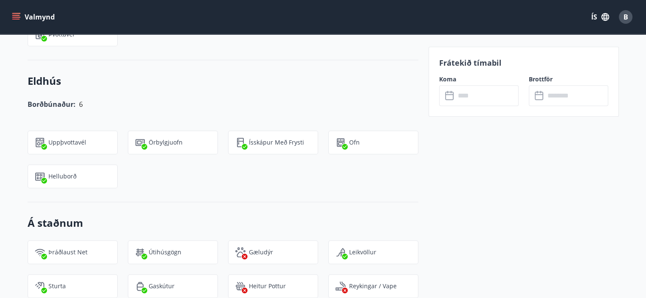
scroll to position [637, 0]
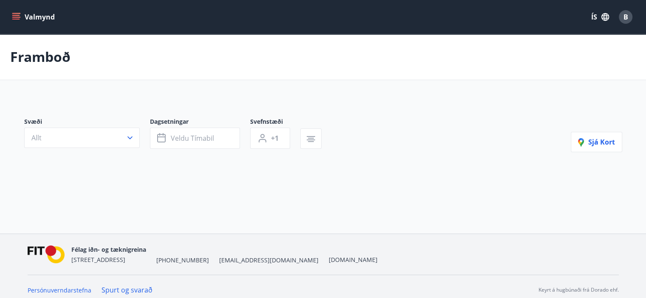
type input "*"
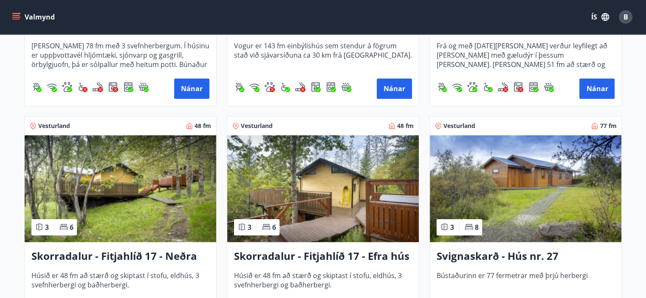
scroll to position [566, 0]
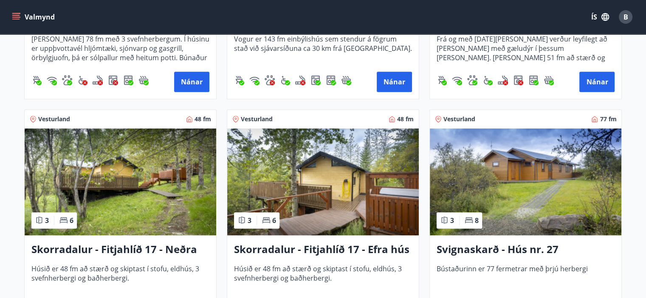
click at [376, 250] on h3 "Skorradalur - Fitjahlíð 17 - Efra hús" at bounding box center [323, 249] width 178 height 15
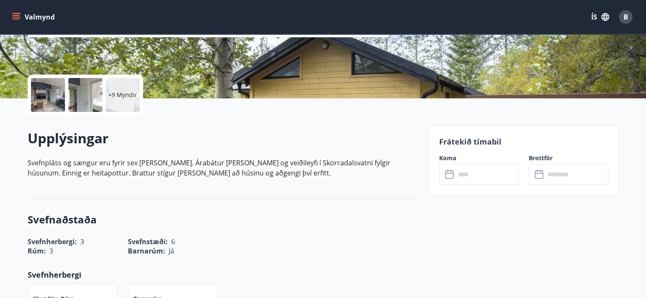
scroll to position [212, 0]
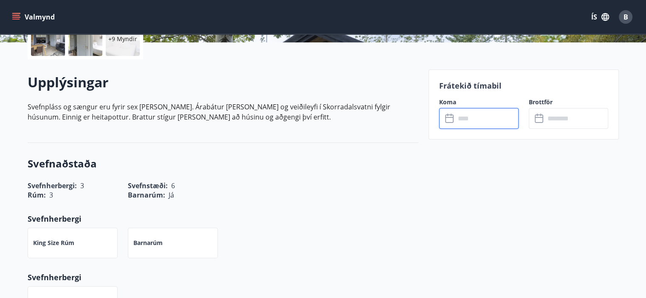
click at [464, 114] on input "text" at bounding box center [486, 118] width 63 height 21
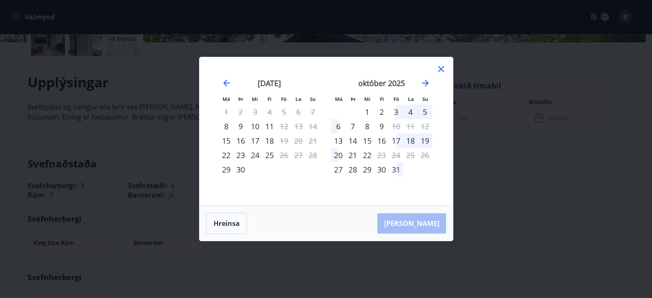
click at [441, 67] on icon at bounding box center [441, 69] width 10 height 10
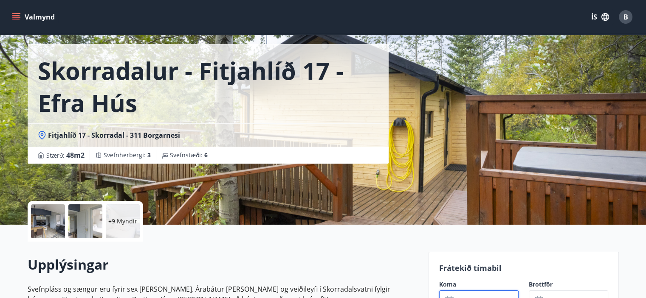
scroll to position [0, 0]
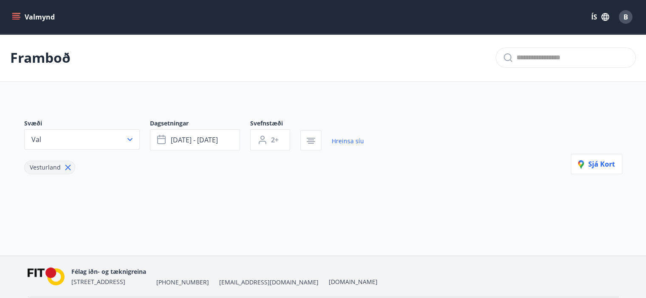
type input "*"
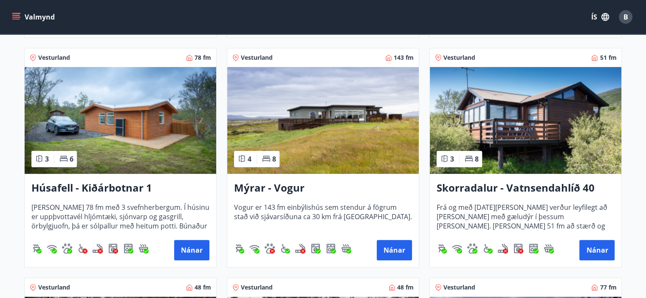
scroll to position [425, 0]
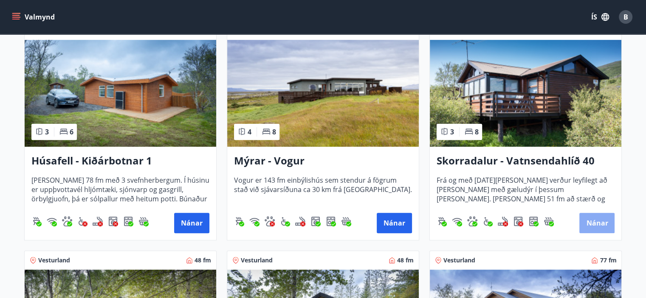
click at [585, 220] on button "Nánar" at bounding box center [596, 223] width 35 height 20
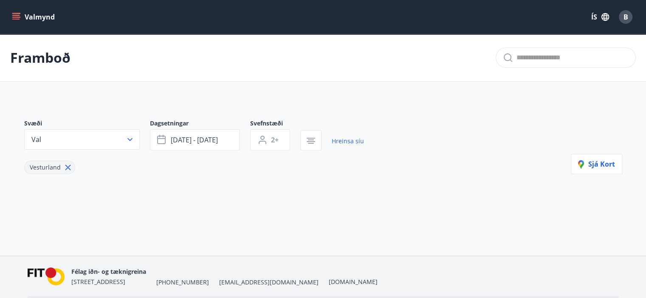
type input "*"
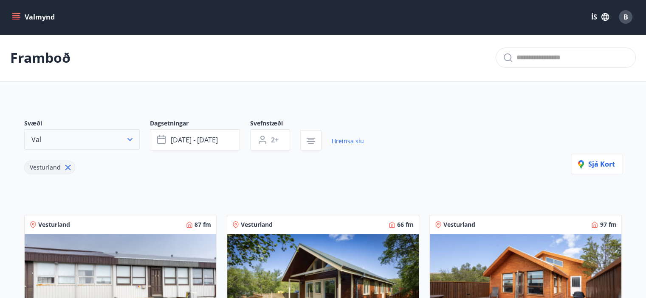
drag, startPoint x: 65, startPoint y: 166, endPoint x: 121, endPoint y: 141, distance: 61.0
click at [66, 165] on icon at bounding box center [67, 167] width 9 height 9
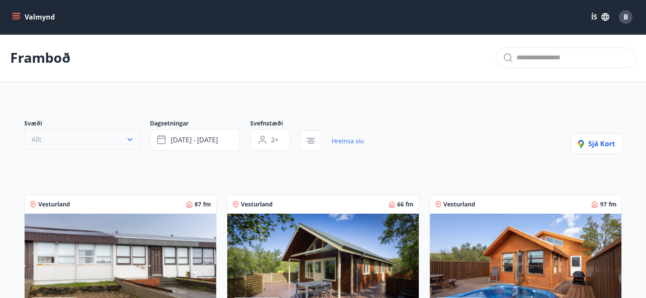
click at [130, 139] on icon "button" at bounding box center [130, 139] width 8 height 8
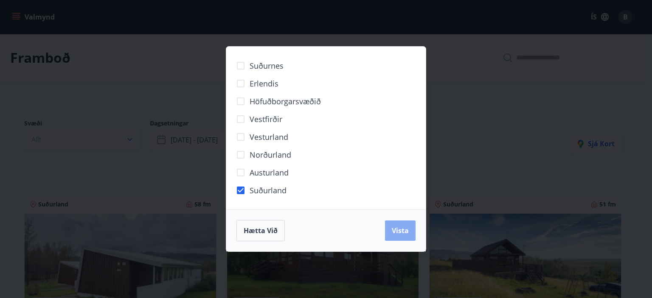
click at [397, 228] on span "Vista" at bounding box center [400, 230] width 17 height 9
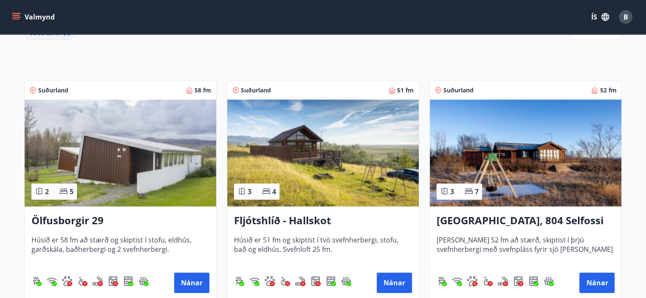
scroll to position [141, 0]
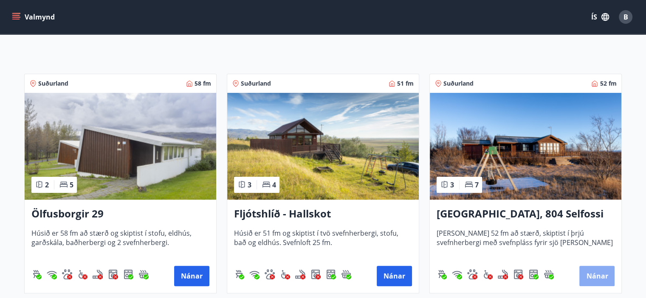
click at [600, 276] on button "Nánar" at bounding box center [596, 276] width 35 height 20
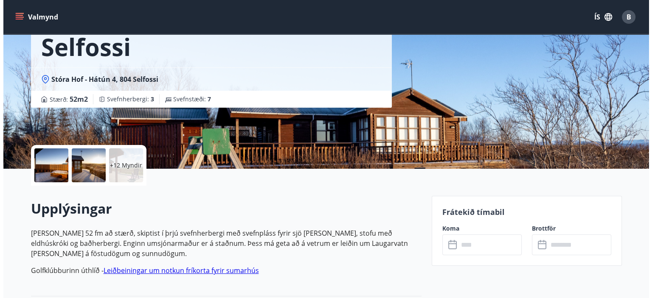
scroll to position [70, 0]
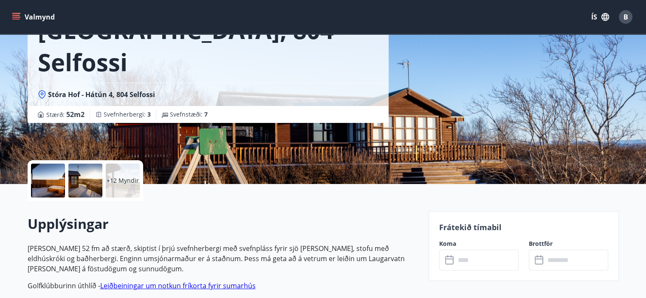
click at [49, 174] on div at bounding box center [48, 181] width 34 height 34
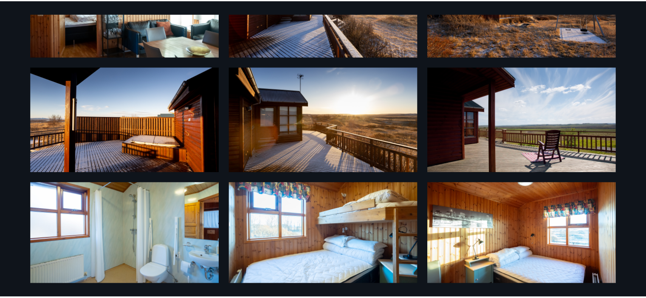
scroll to position [0, 0]
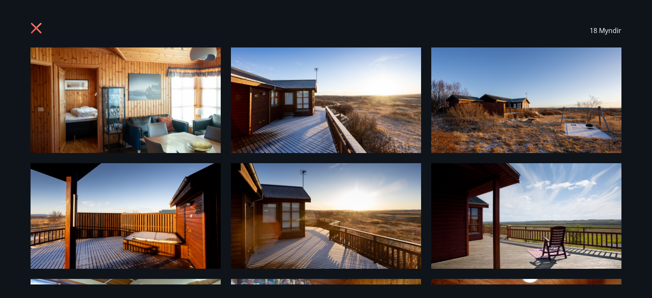
click at [36, 25] on icon at bounding box center [38, 30] width 14 height 14
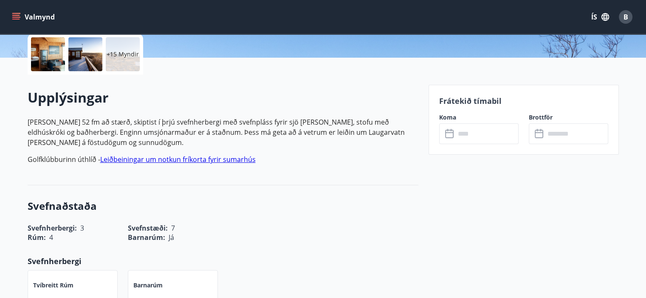
scroll to position [212, 0]
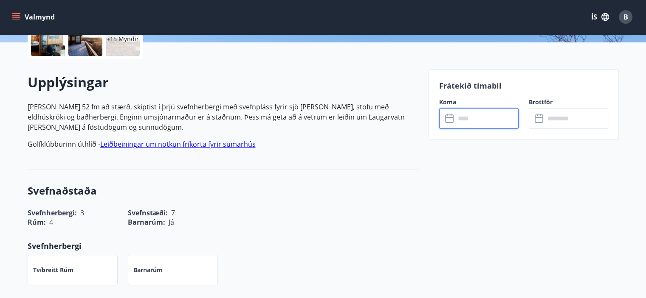
click at [465, 120] on input "text" at bounding box center [486, 118] width 63 height 21
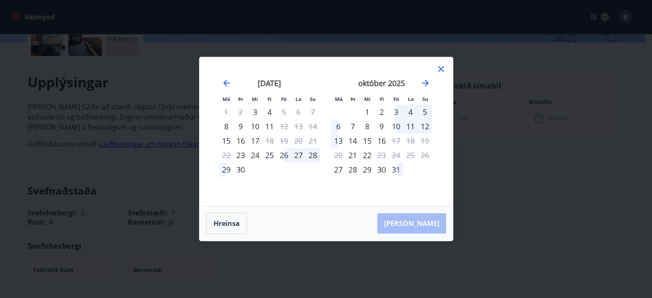
click at [394, 112] on div "3" at bounding box center [396, 112] width 14 height 14
click at [397, 128] on div "10" at bounding box center [396, 126] width 14 height 14
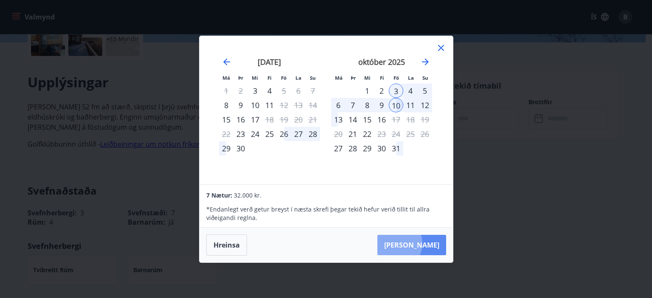
click at [421, 244] on button "[PERSON_NAME]" at bounding box center [411, 245] width 69 height 20
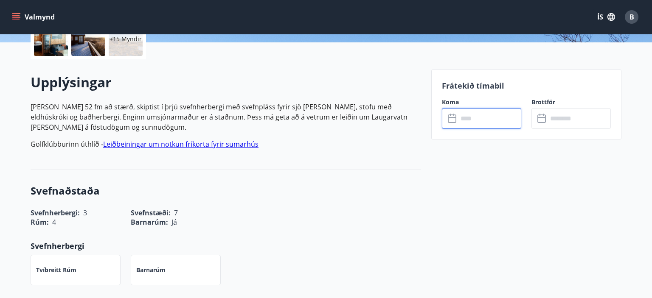
type input "******"
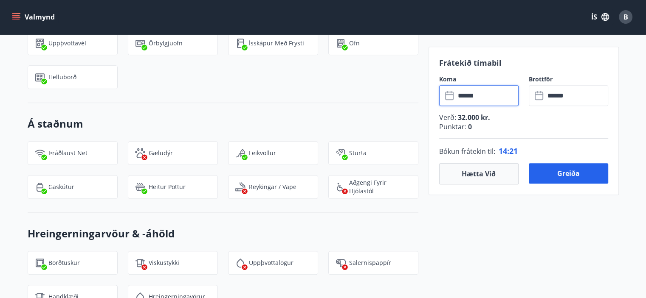
scroll to position [849, 0]
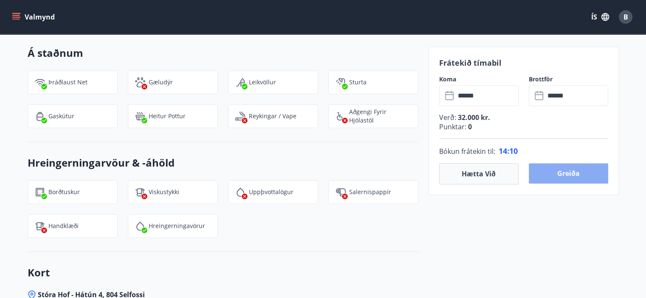
click at [569, 172] on button "Greiða" at bounding box center [568, 173] width 79 height 20
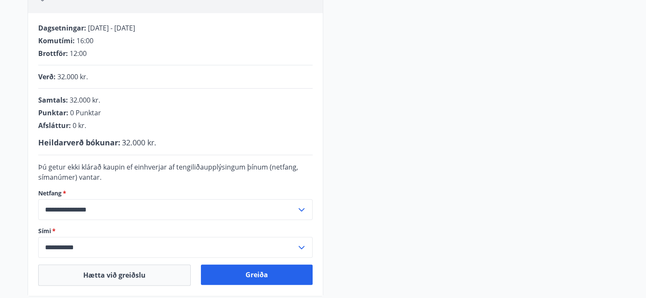
scroll to position [262, 0]
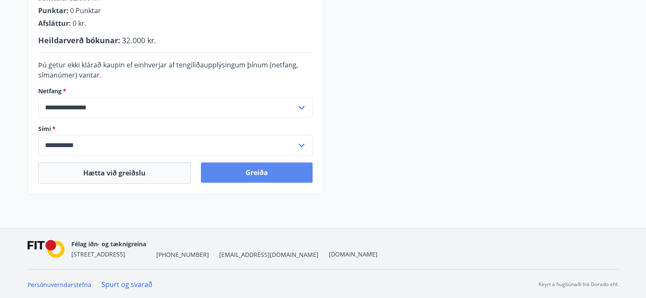
click at [258, 172] on button "Greiða" at bounding box center [257, 173] width 112 height 20
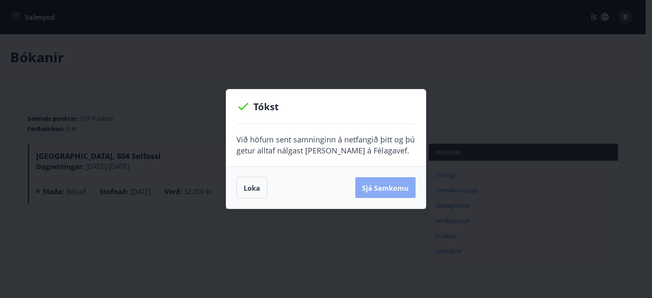
click at [396, 182] on button "Sjá samkomu" at bounding box center [385, 187] width 60 height 21
click at [646, 292] on div at bounding box center [646, 292] width 0 height 0
click at [245, 189] on font "Loka" at bounding box center [252, 187] width 17 height 9
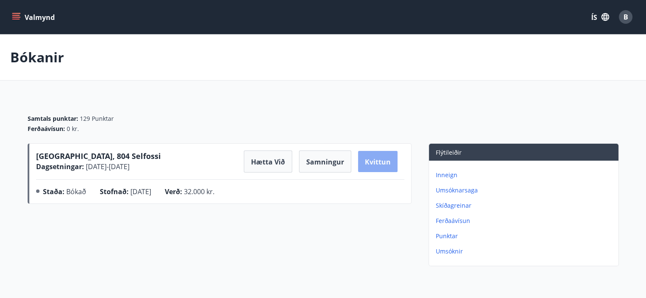
click at [382, 158] on font "Kvittun" at bounding box center [378, 162] width 26 height 9
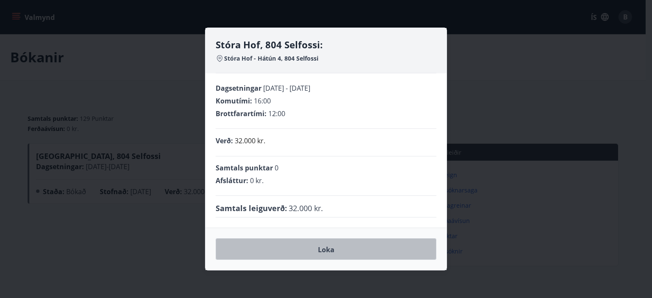
click at [335, 248] on button "Loka" at bounding box center [326, 250] width 221 height 22
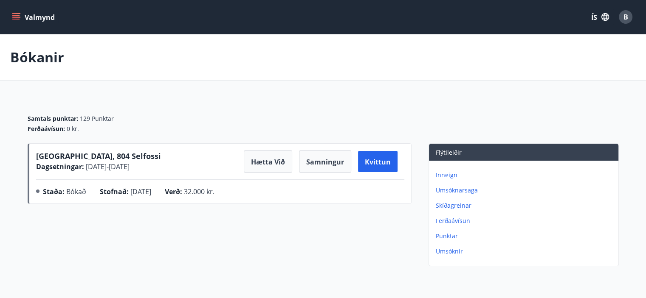
click at [15, 15] on icon "matseðill" at bounding box center [16, 15] width 8 height 1
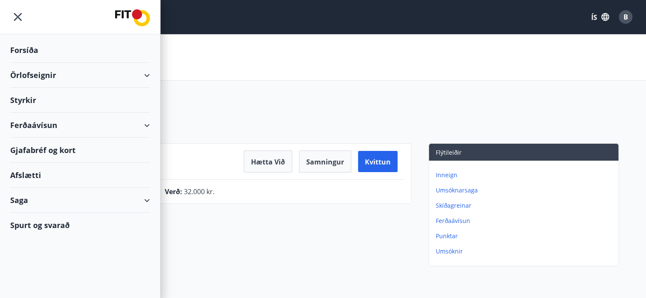
click at [149, 74] on div "Örlofseignir" at bounding box center [80, 75] width 140 height 25
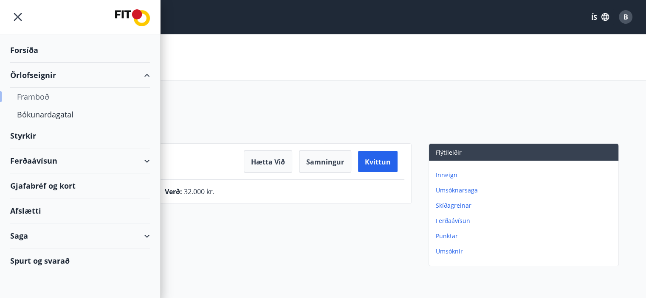
click at [32, 93] on font "Framboð" at bounding box center [33, 97] width 32 height 10
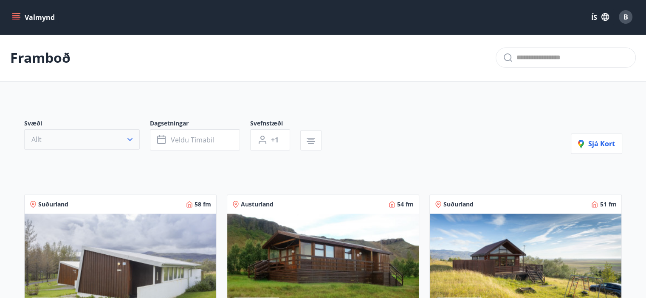
click at [129, 140] on icon "button" at bounding box center [129, 139] width 5 height 3
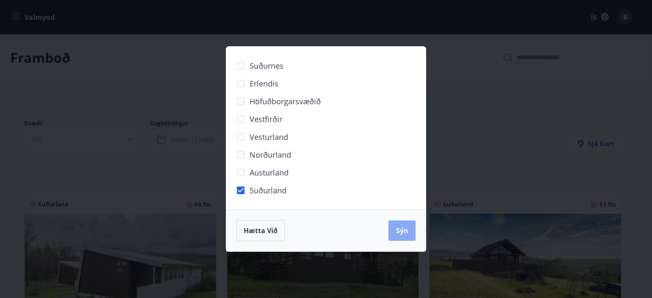
click at [397, 235] on font "Sýn" at bounding box center [402, 230] width 12 height 9
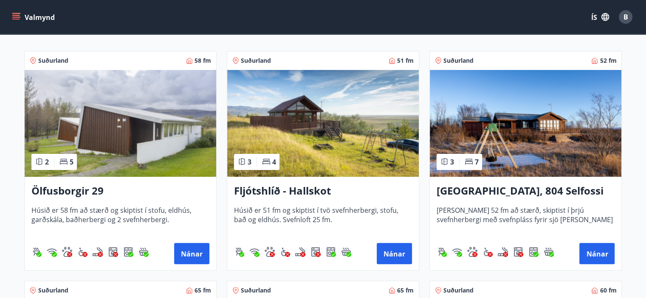
scroll to position [212, 0]
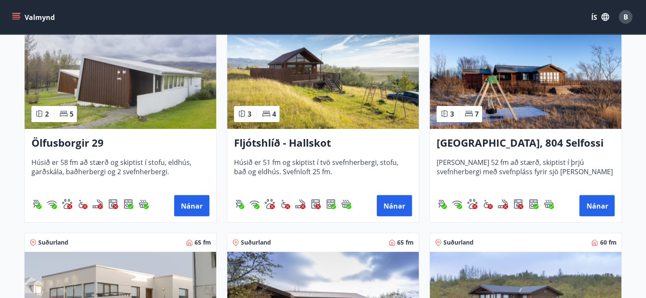
click at [494, 144] on font "Stóra Hof, 804 Selfossi" at bounding box center [519, 143] width 167 height 14
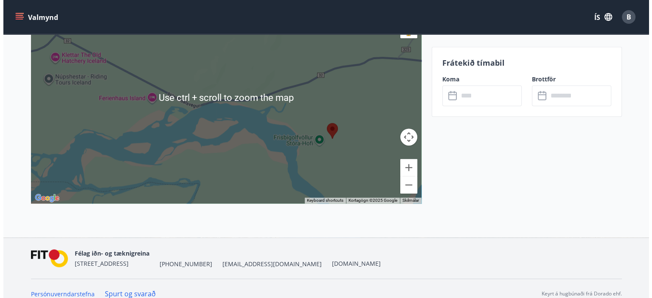
scroll to position [1177, 0]
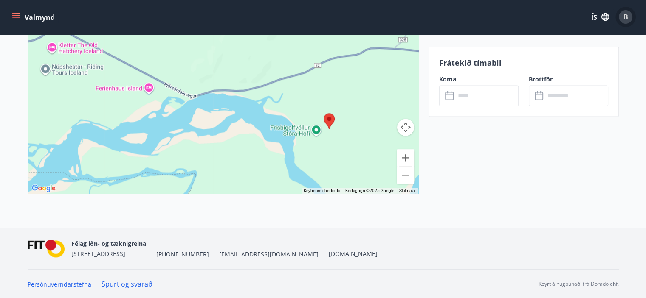
click at [628, 21] on div "B" at bounding box center [626, 17] width 14 height 14
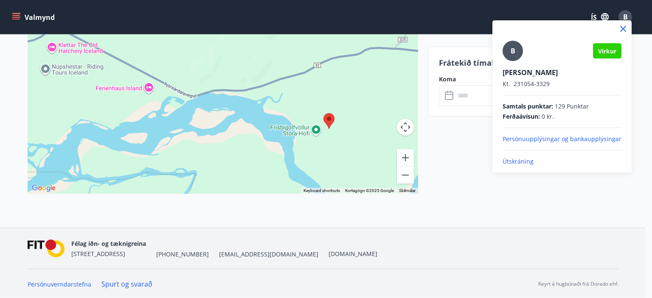
click at [525, 160] on font "Útskráning" at bounding box center [518, 162] width 31 height 8
click at [520, 162] on font "Útskráning" at bounding box center [518, 162] width 31 height 8
